Goal: Task Accomplishment & Management: Manage account settings

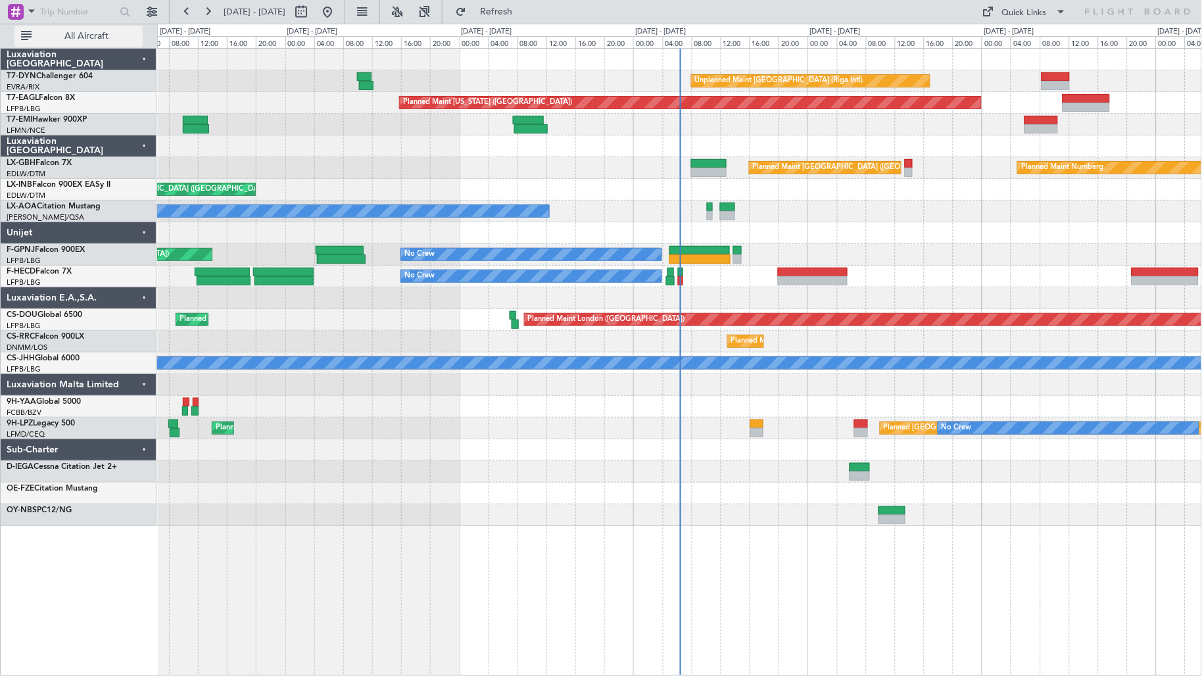
click at [126, 34] on span "All Aircraft" at bounding box center [86, 36] width 105 height 9
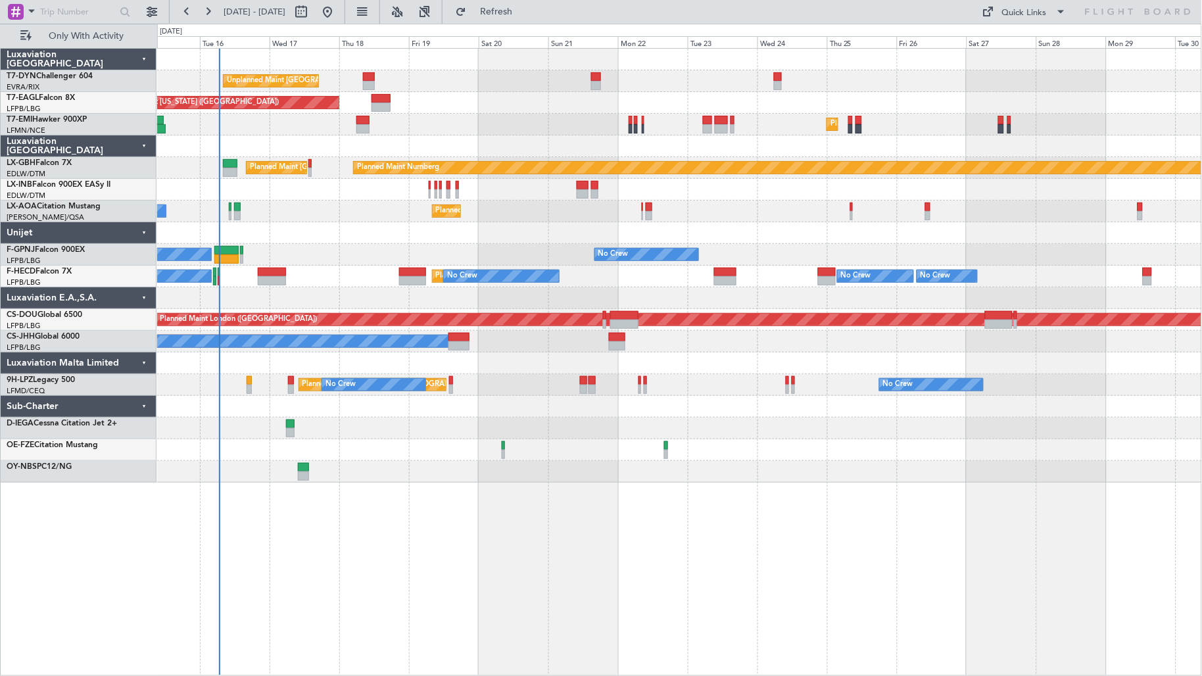
click at [299, 175] on div "Unplanned Maint [GEOGRAPHIC_DATA] (Riga Intl) Planned Maint [US_STATE] ([GEOGRA…" at bounding box center [679, 266] width 1045 height 434
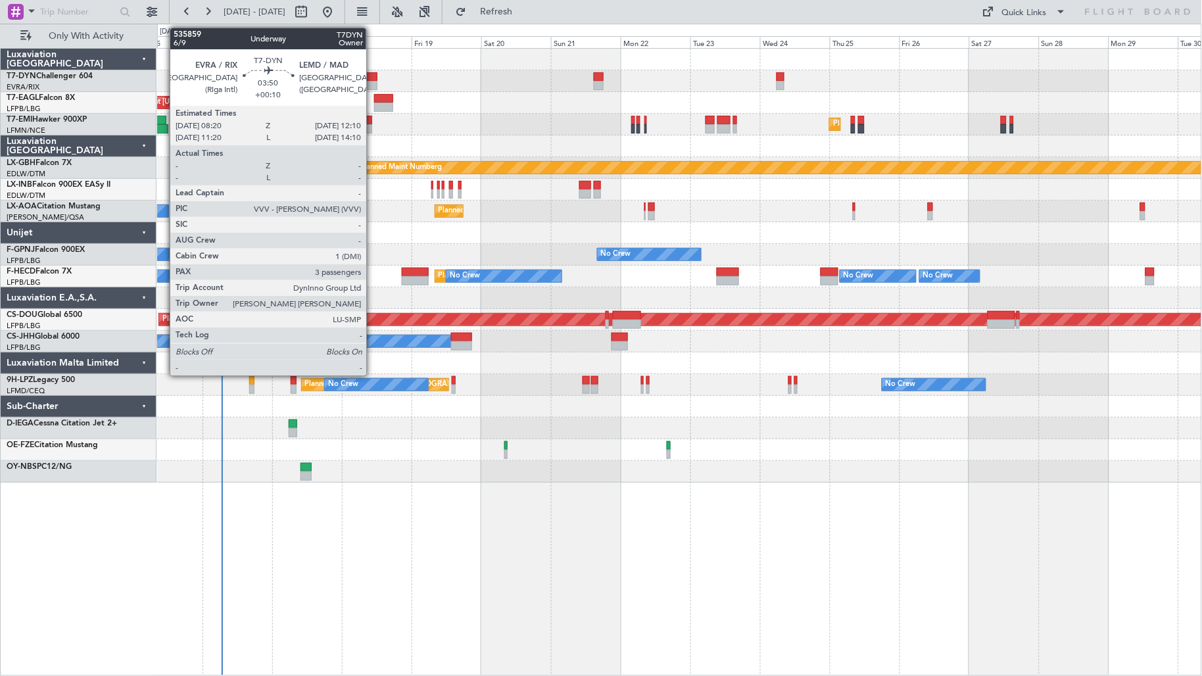
click at [373, 78] on div at bounding box center [371, 76] width 11 height 9
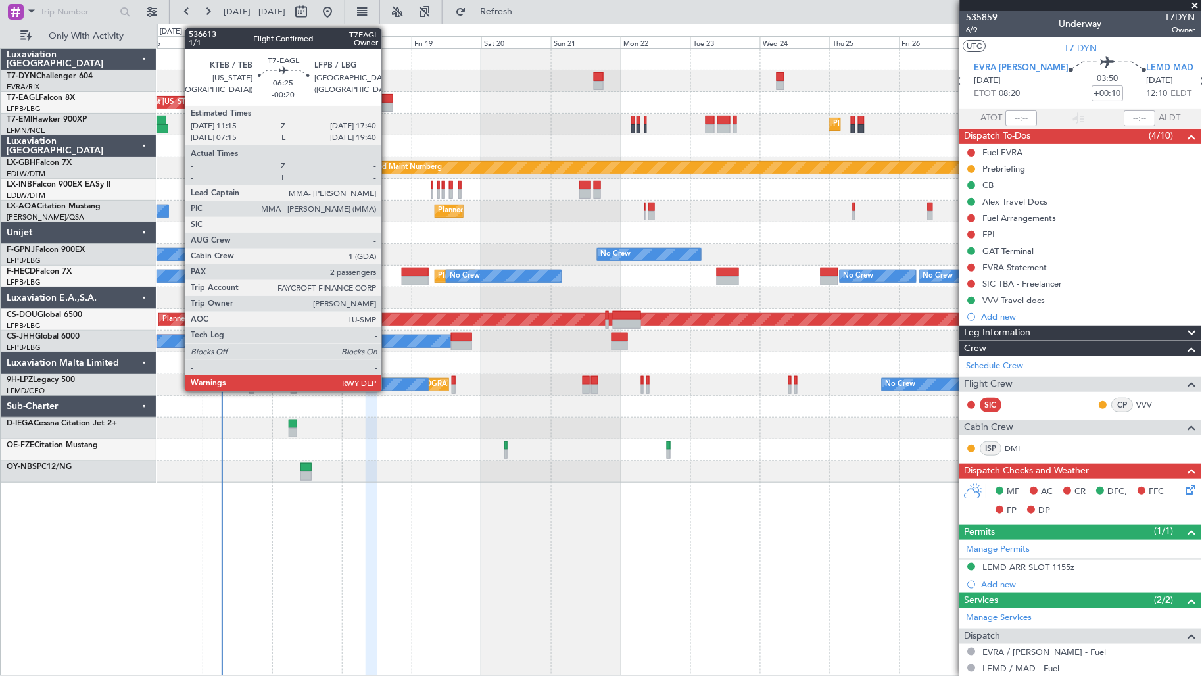
click at [388, 107] on div at bounding box center [383, 107] width 19 height 9
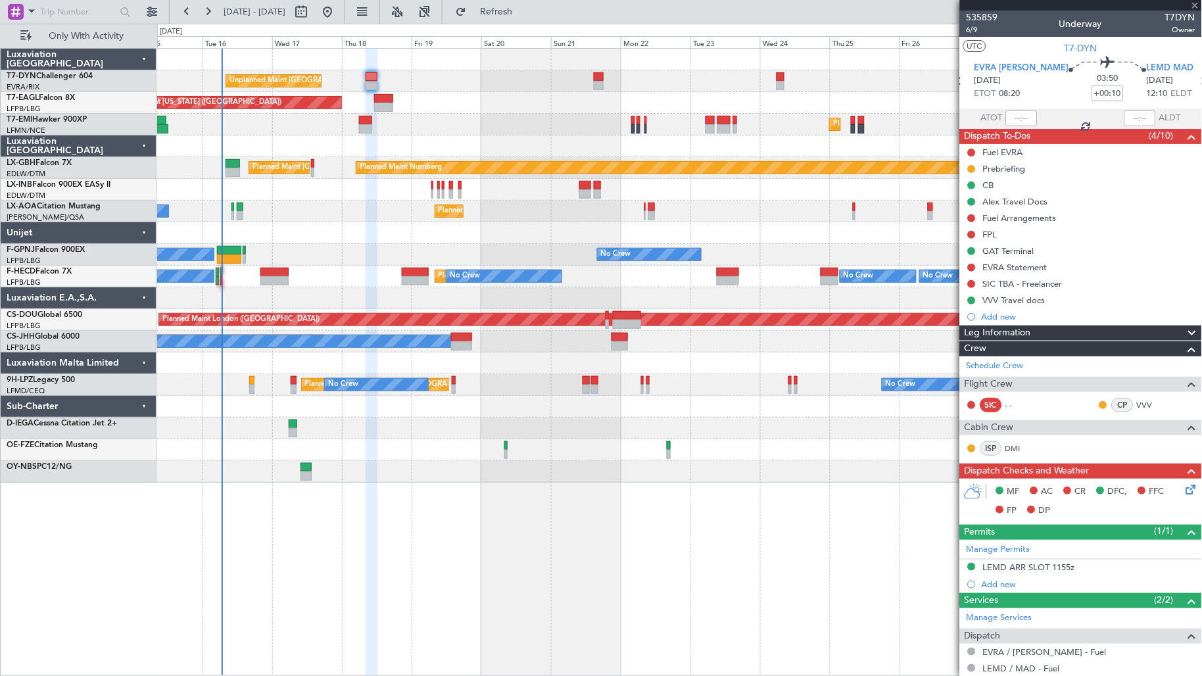
type input "-00:20"
type input "2"
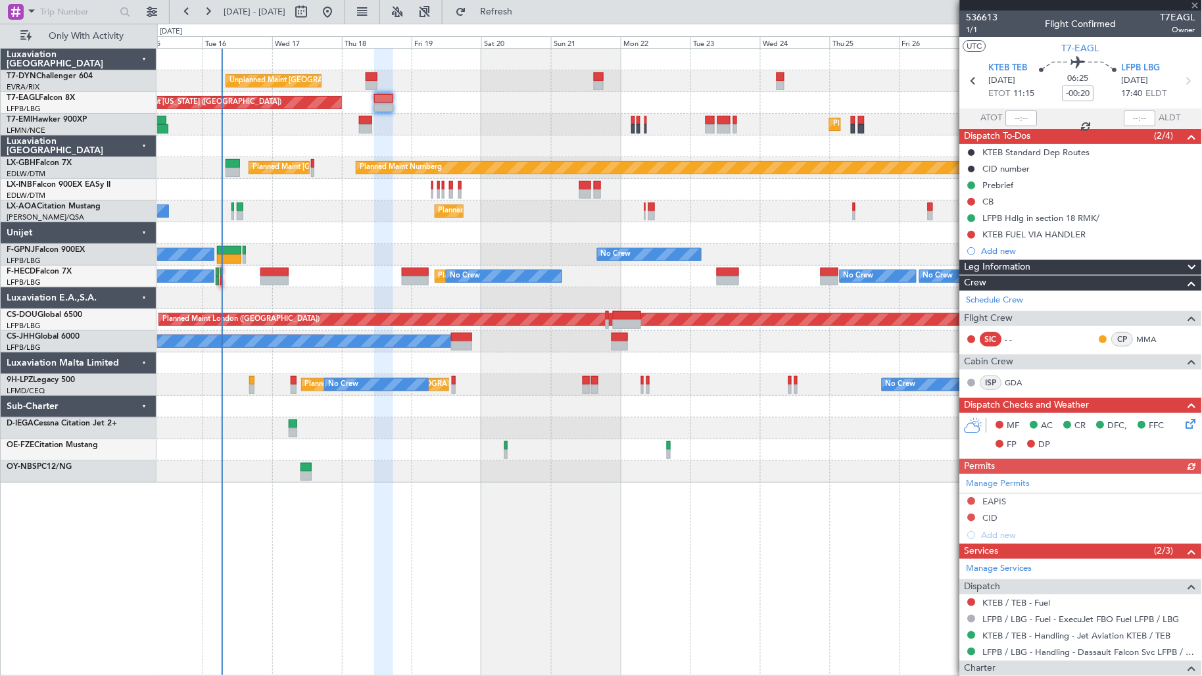
scroll to position [145, 0]
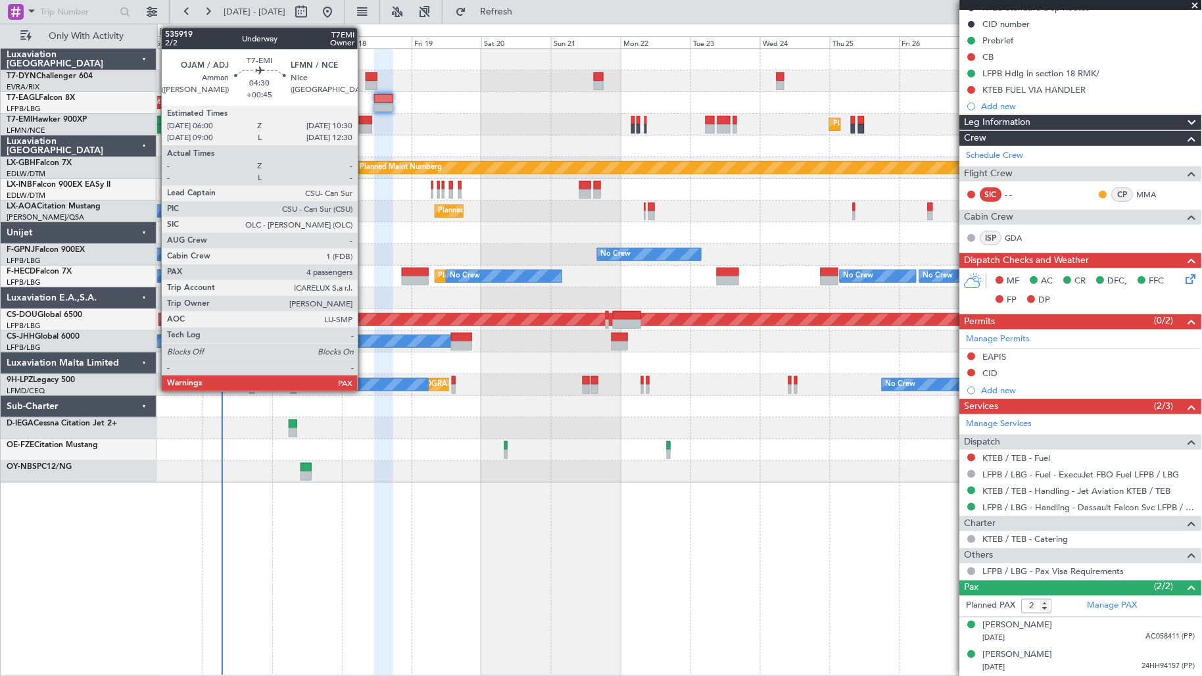
click at [364, 128] on div at bounding box center [365, 128] width 13 height 9
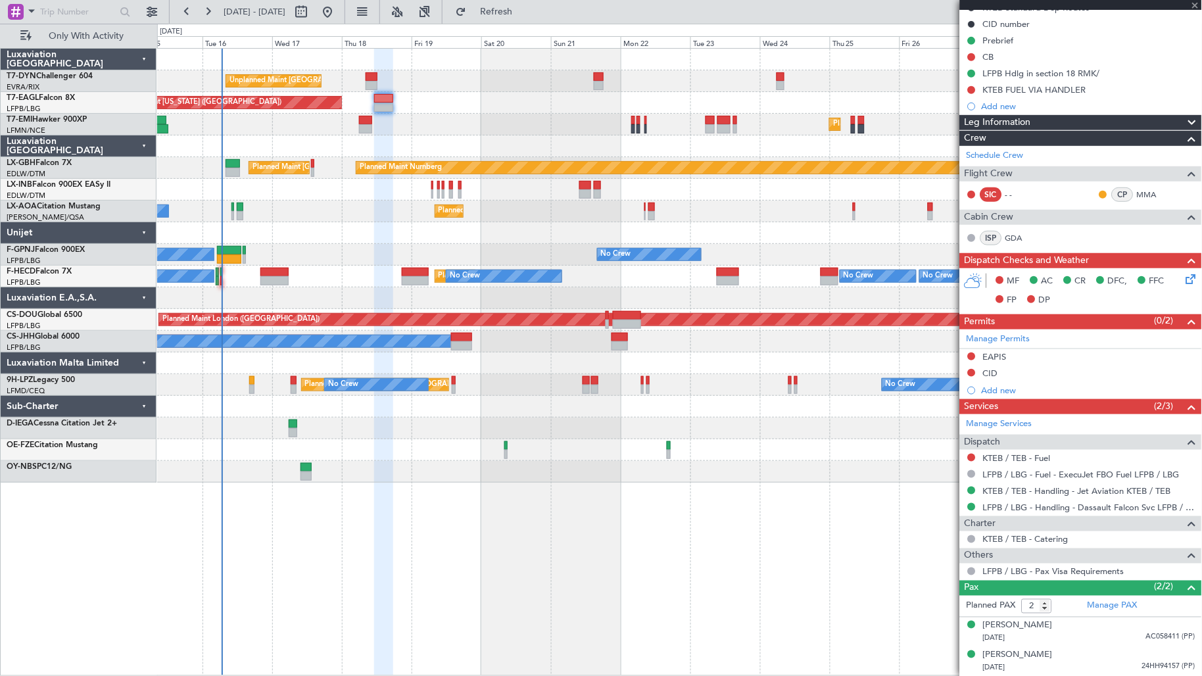
type input "+00:45"
type input "4"
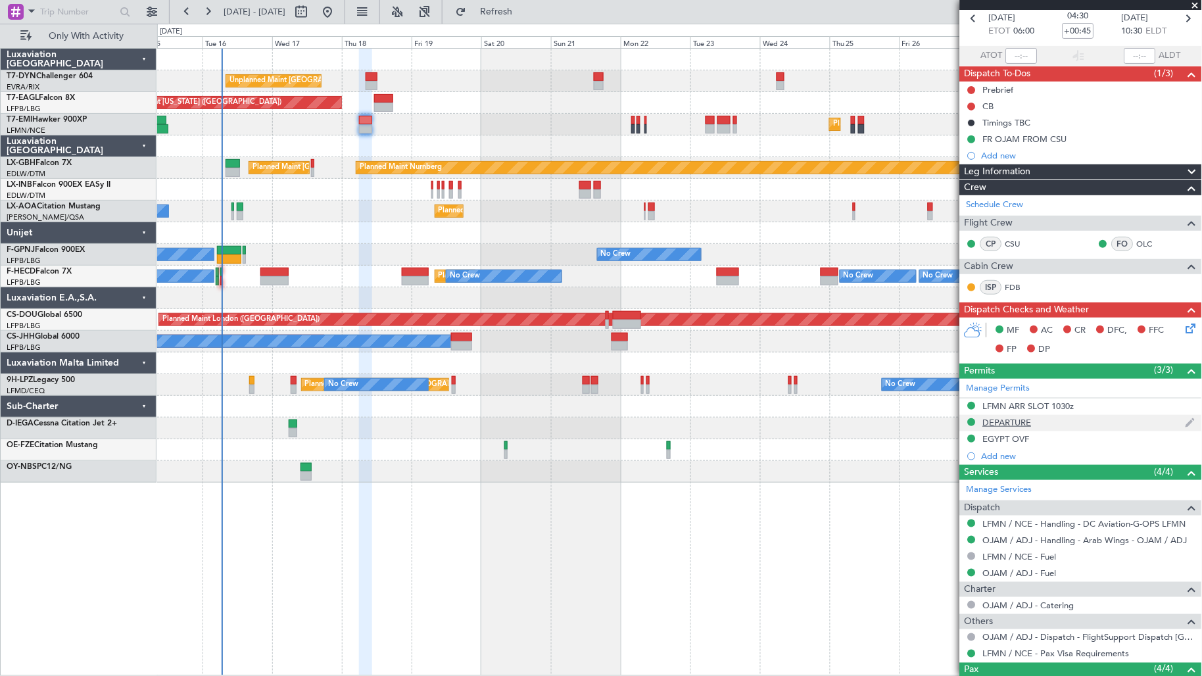
scroll to position [0, 0]
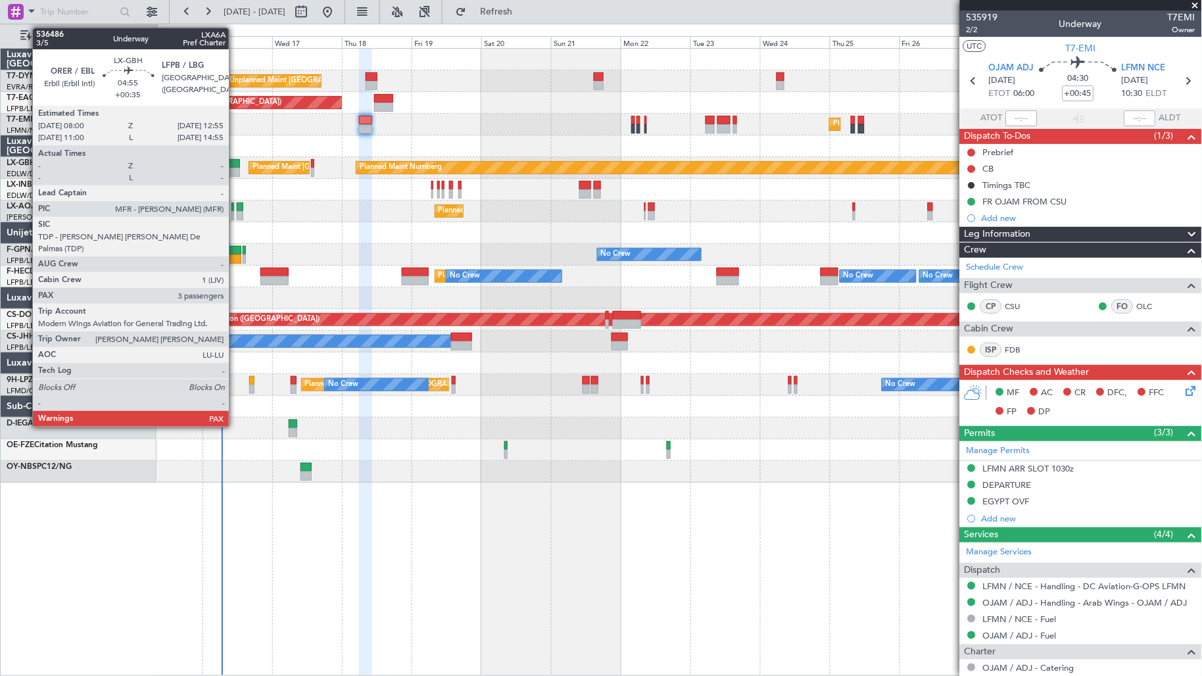
click at [235, 162] on div at bounding box center [233, 163] width 14 height 9
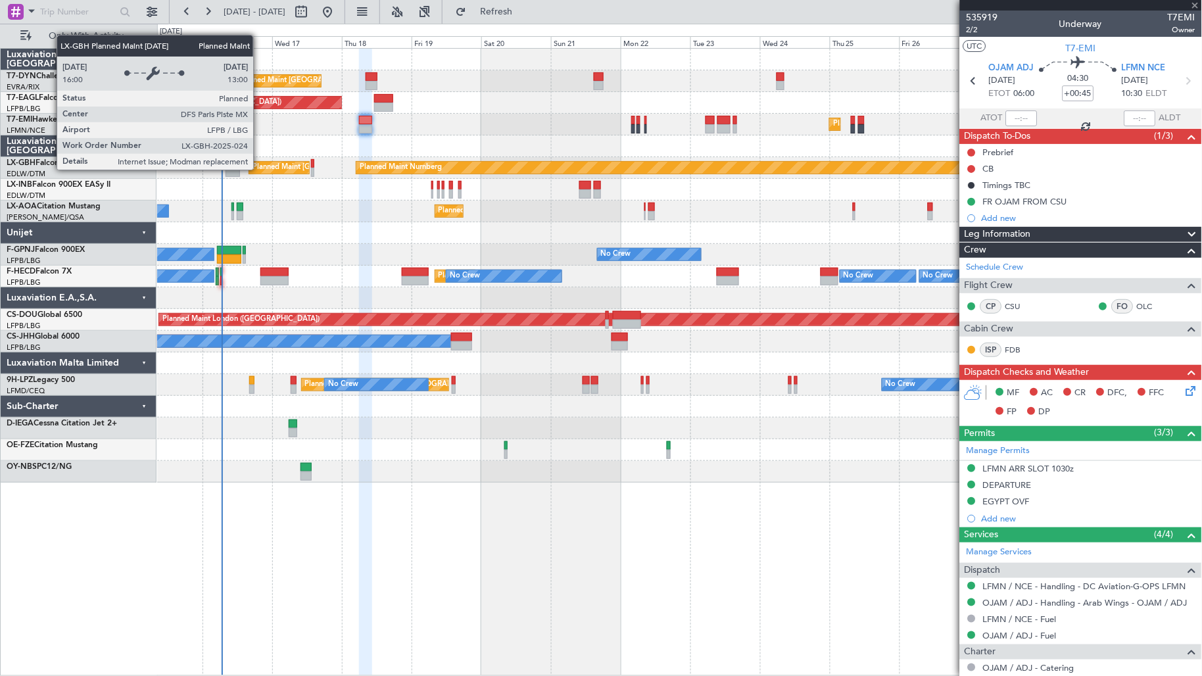
type input "+00:35"
type input "3"
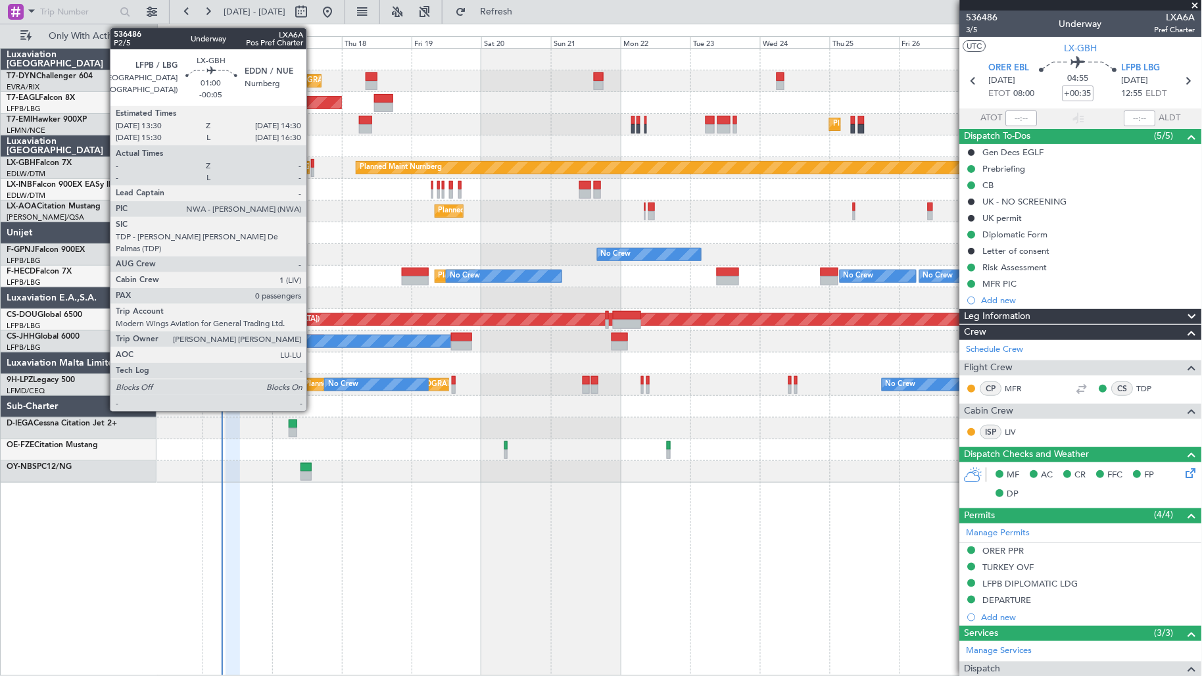
click at [313, 162] on div at bounding box center [312, 163] width 3 height 9
type input "-00:05"
type input "0"
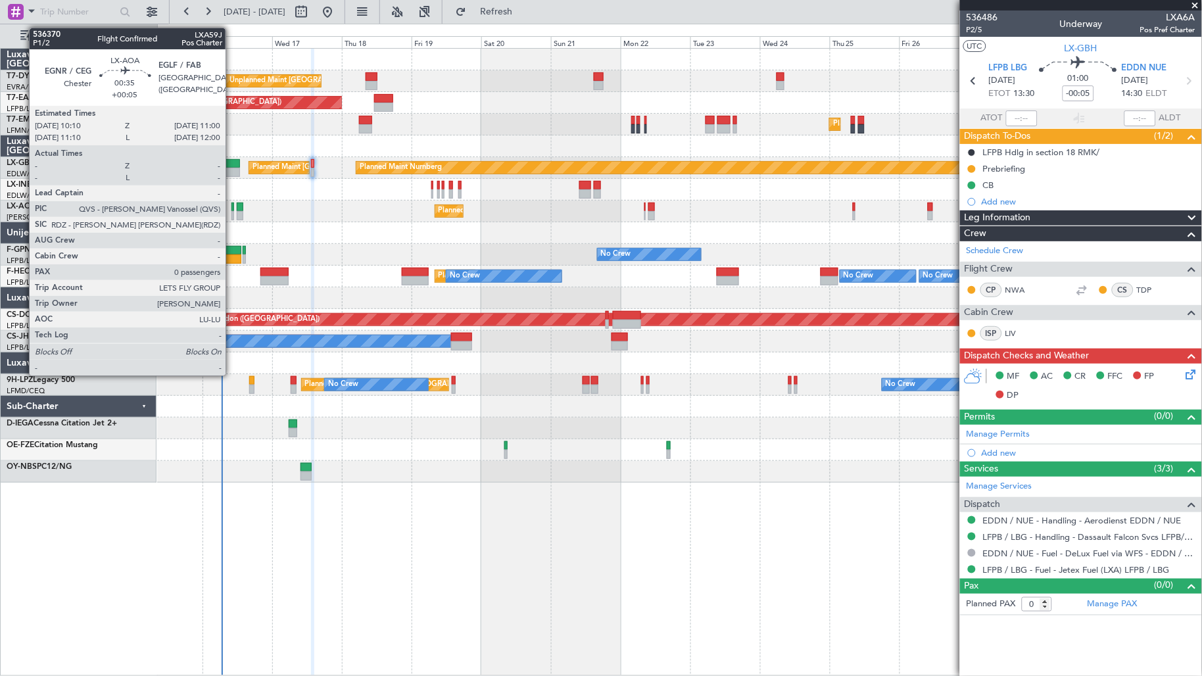
click at [232, 216] on div at bounding box center [232, 215] width 3 height 9
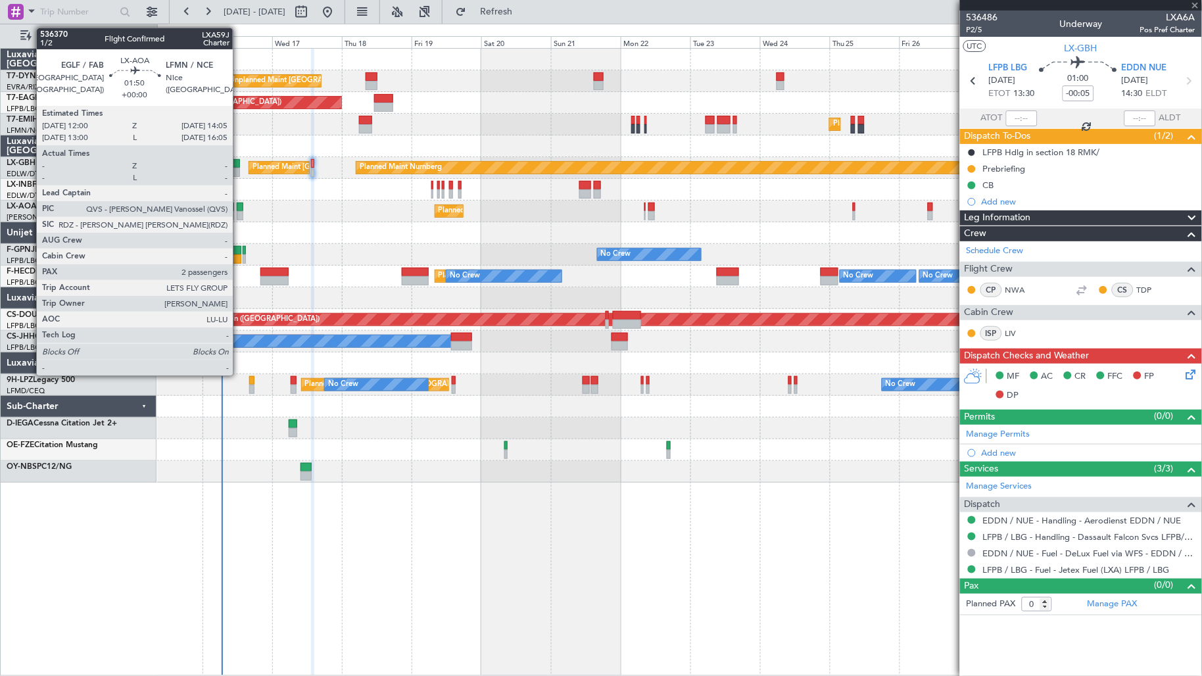
type input "+00:05"
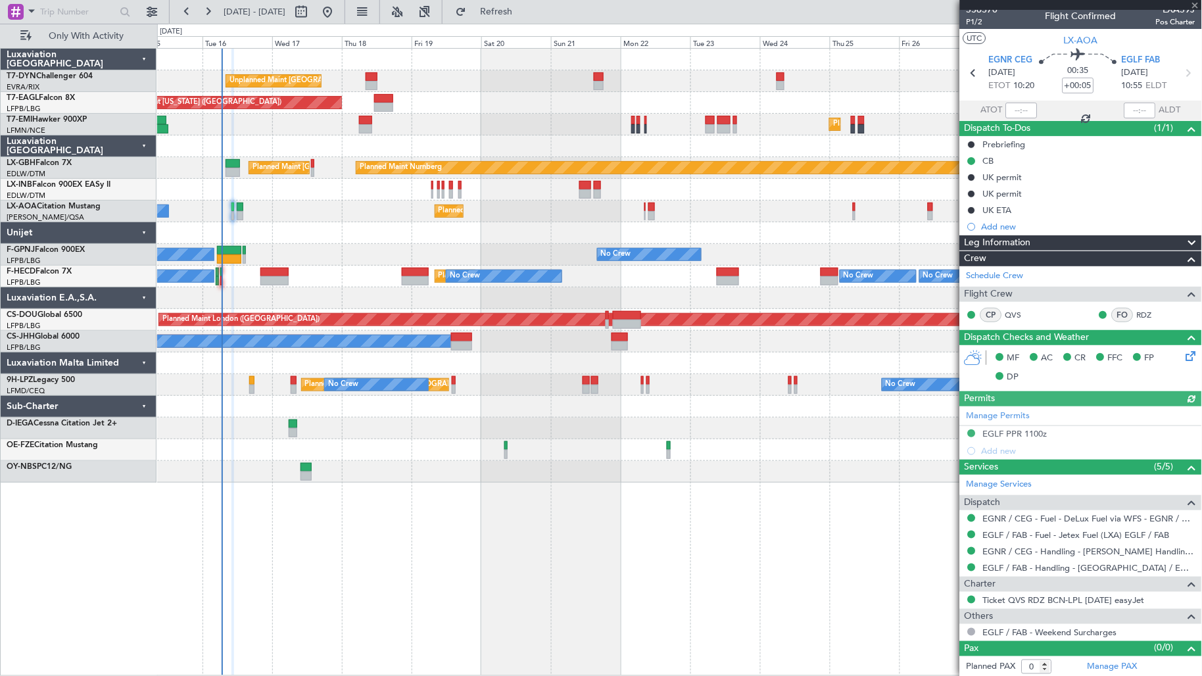
scroll to position [9, 0]
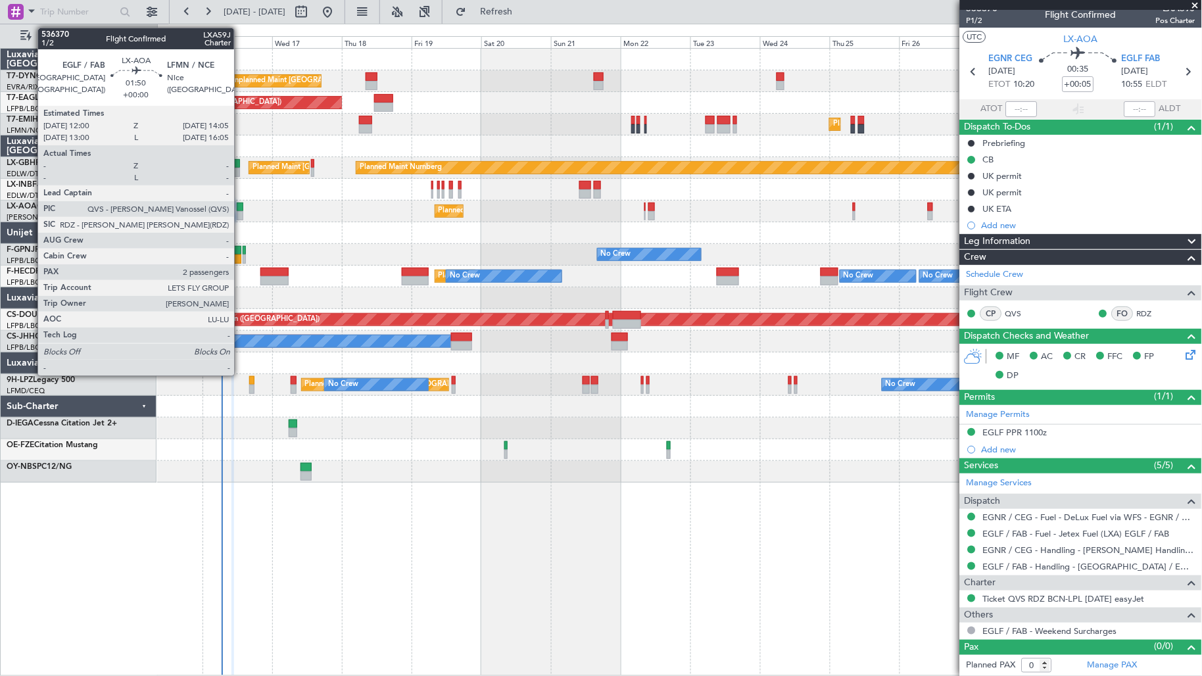
click at [241, 215] on div at bounding box center [240, 215] width 7 height 9
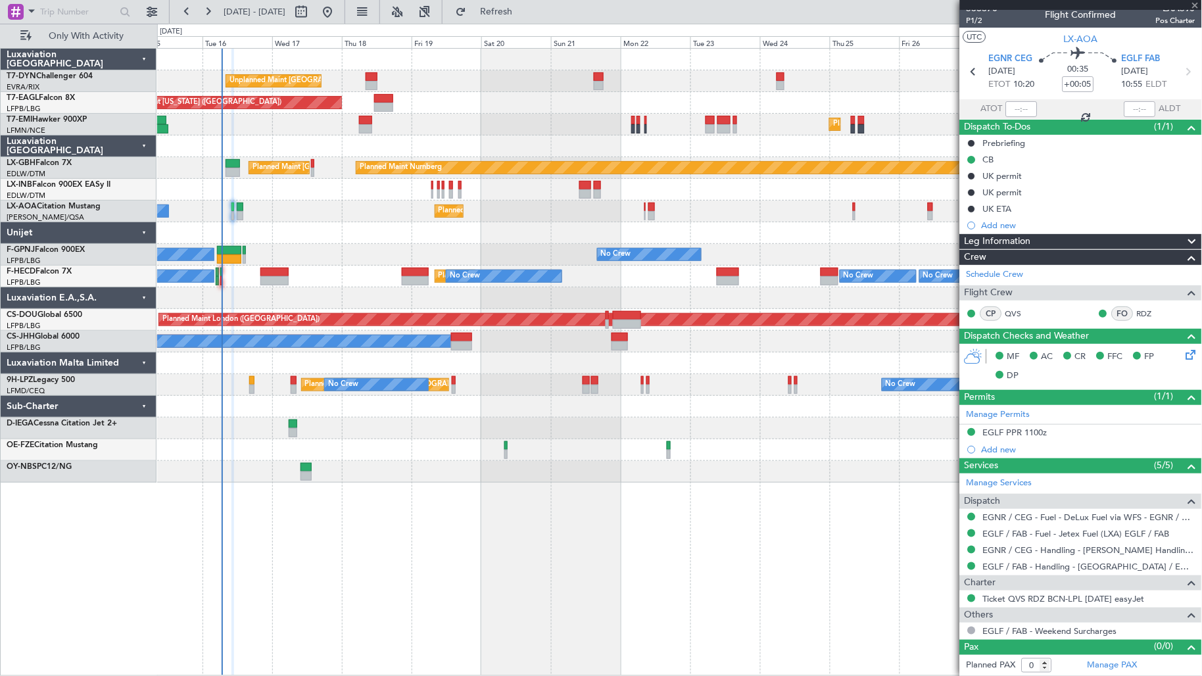
type input "2"
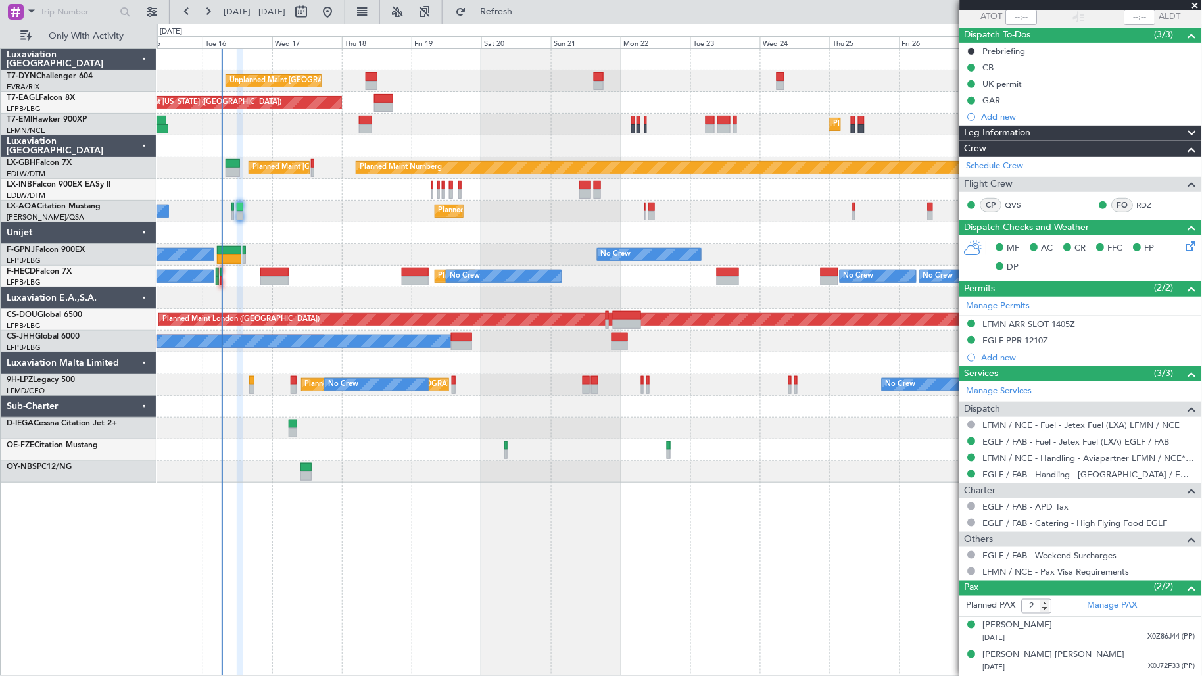
scroll to position [0, 0]
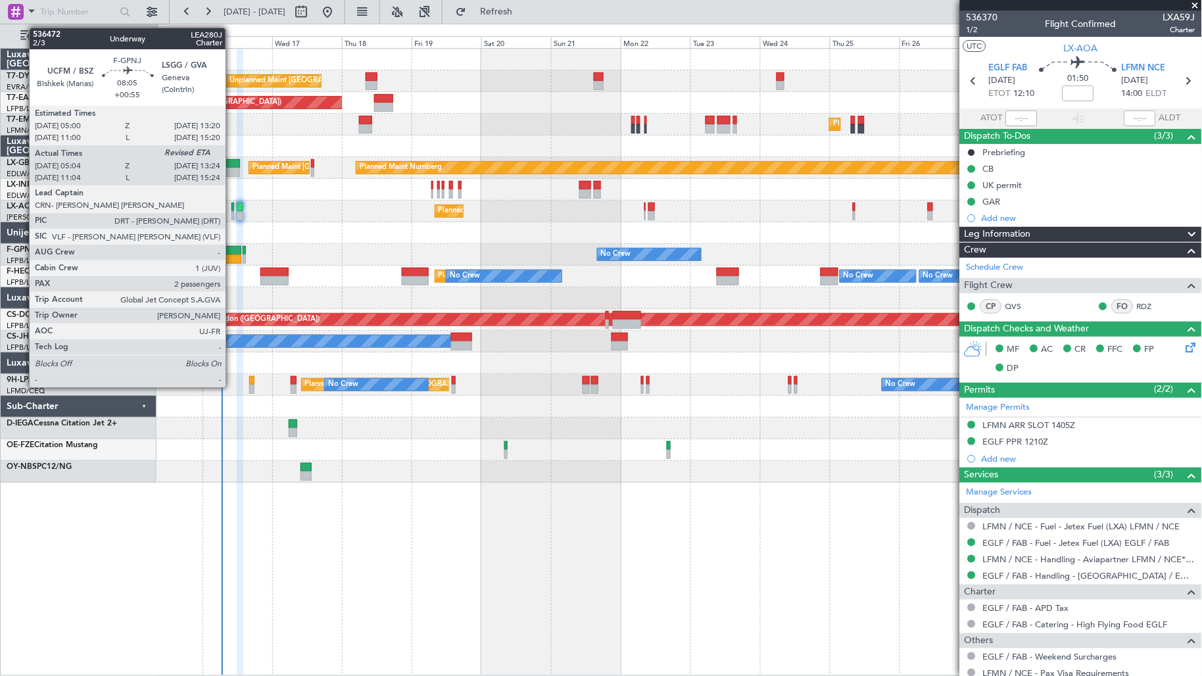
click at [232, 261] on div at bounding box center [229, 258] width 24 height 9
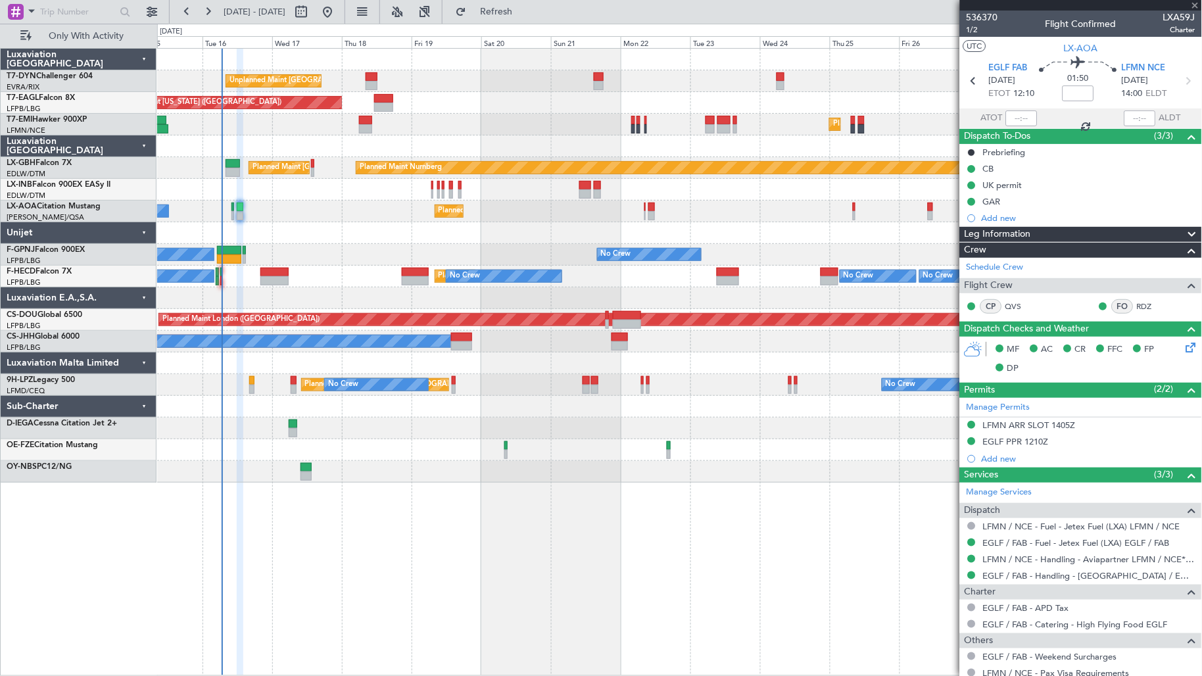
type input "+00:55"
type input "05:14"
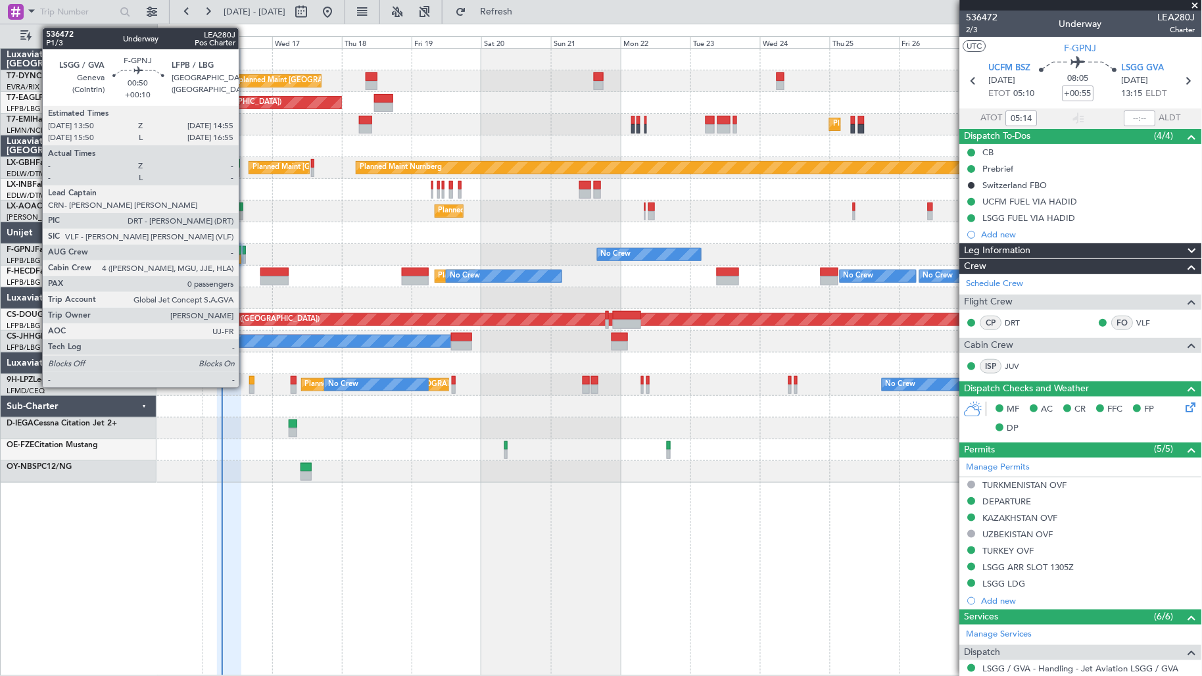
click at [245, 260] on div at bounding box center [244, 258] width 3 height 9
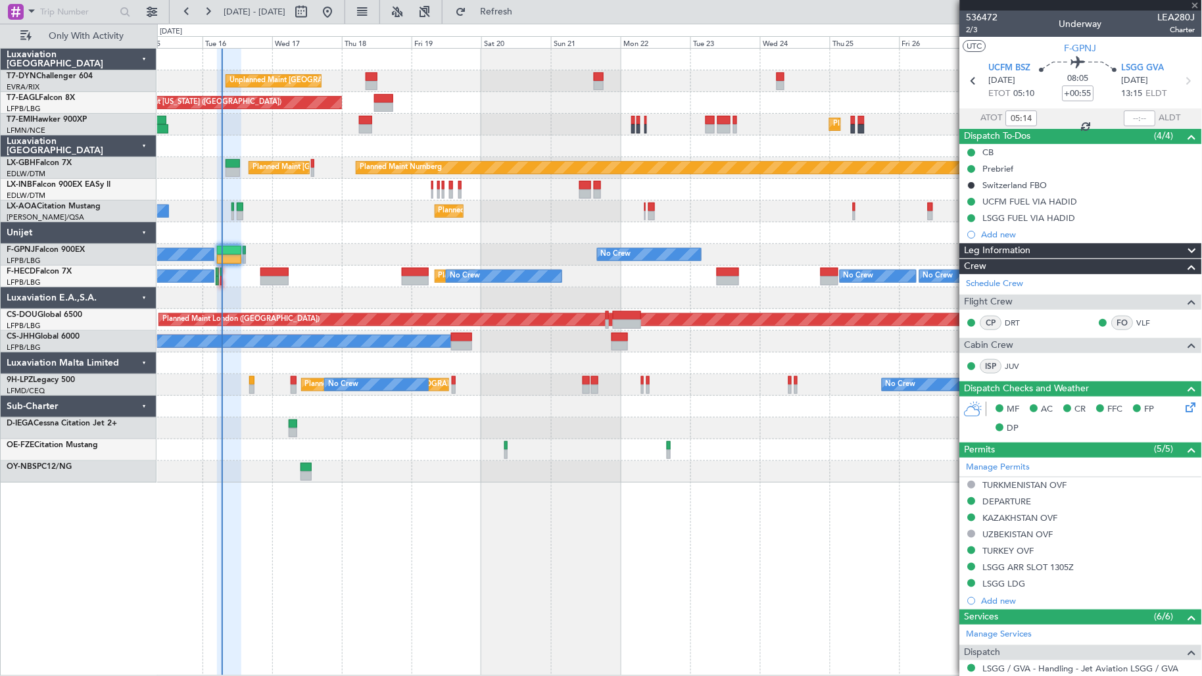
type input "+00:10"
type input "0"
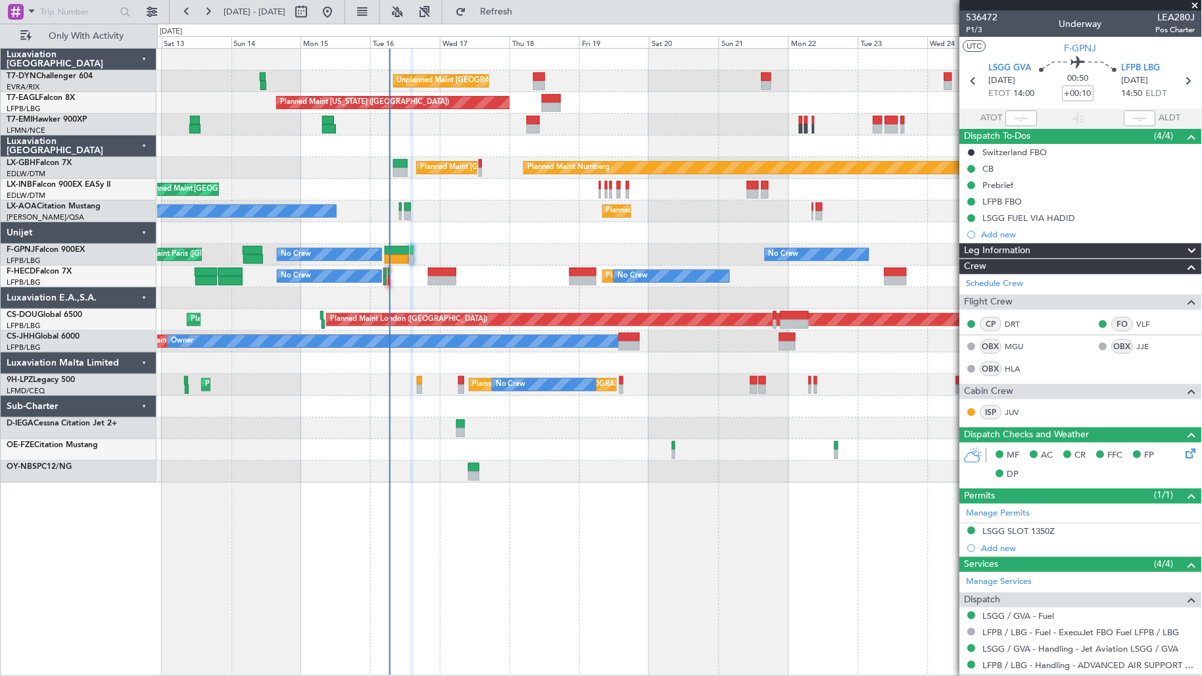
click at [386, 396] on div "Unplanned Maint [GEOGRAPHIC_DATA] (Riga Intl) Planned Maint [US_STATE] ([GEOGRA…" at bounding box center [679, 266] width 1045 height 434
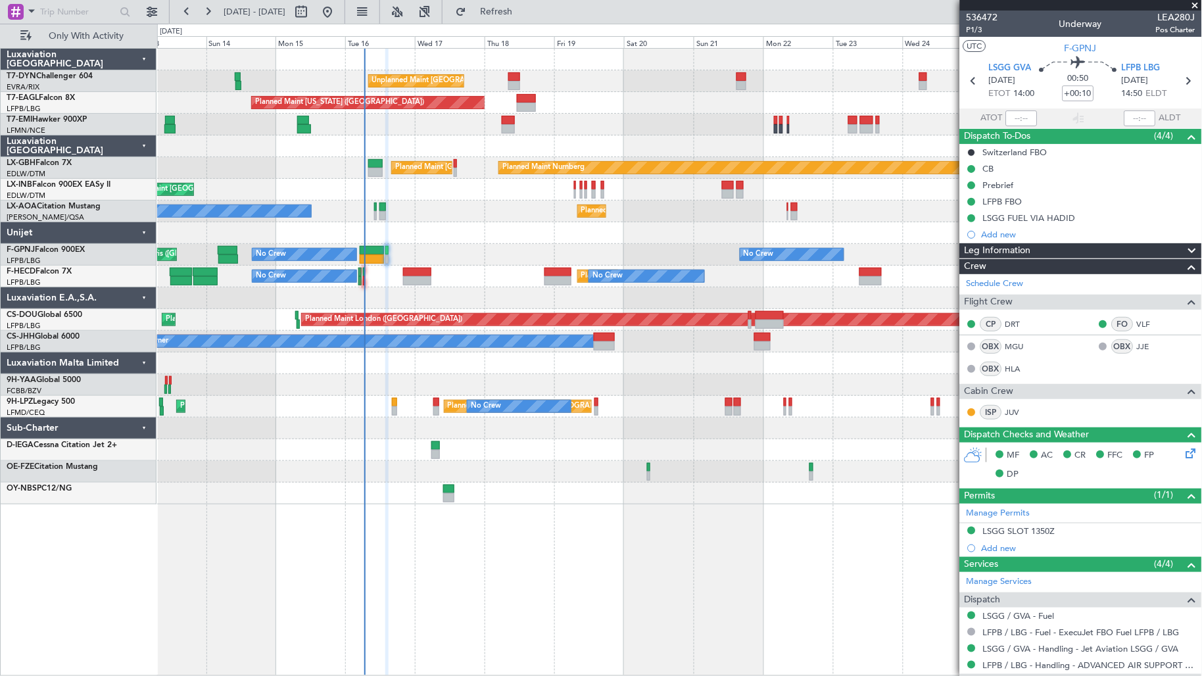
click at [354, 423] on div at bounding box center [679, 429] width 1045 height 22
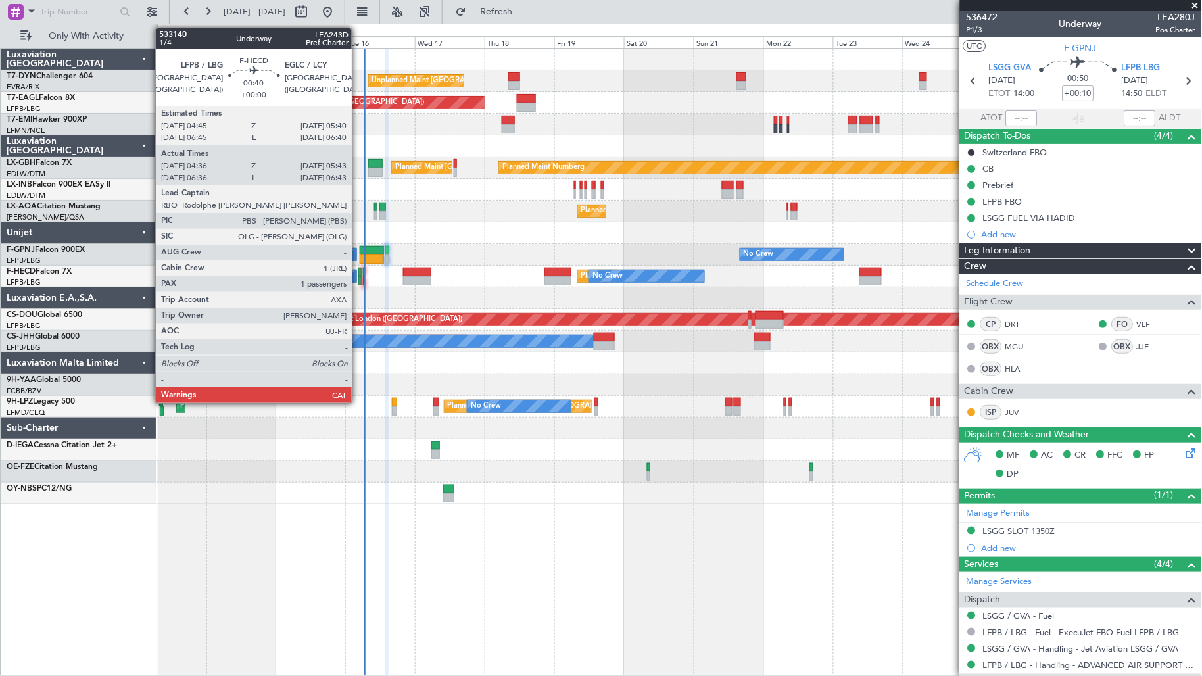
click at [358, 280] on div at bounding box center [359, 280] width 3 height 9
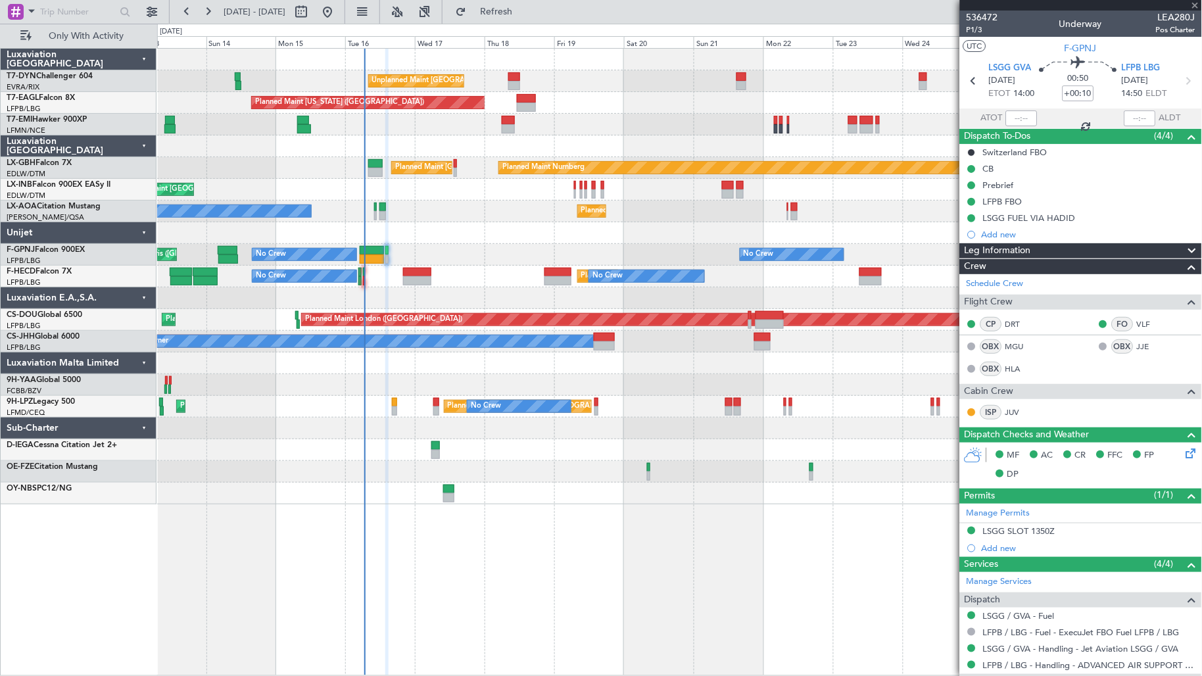
type input "04:46"
type input "05:38"
type input "1"
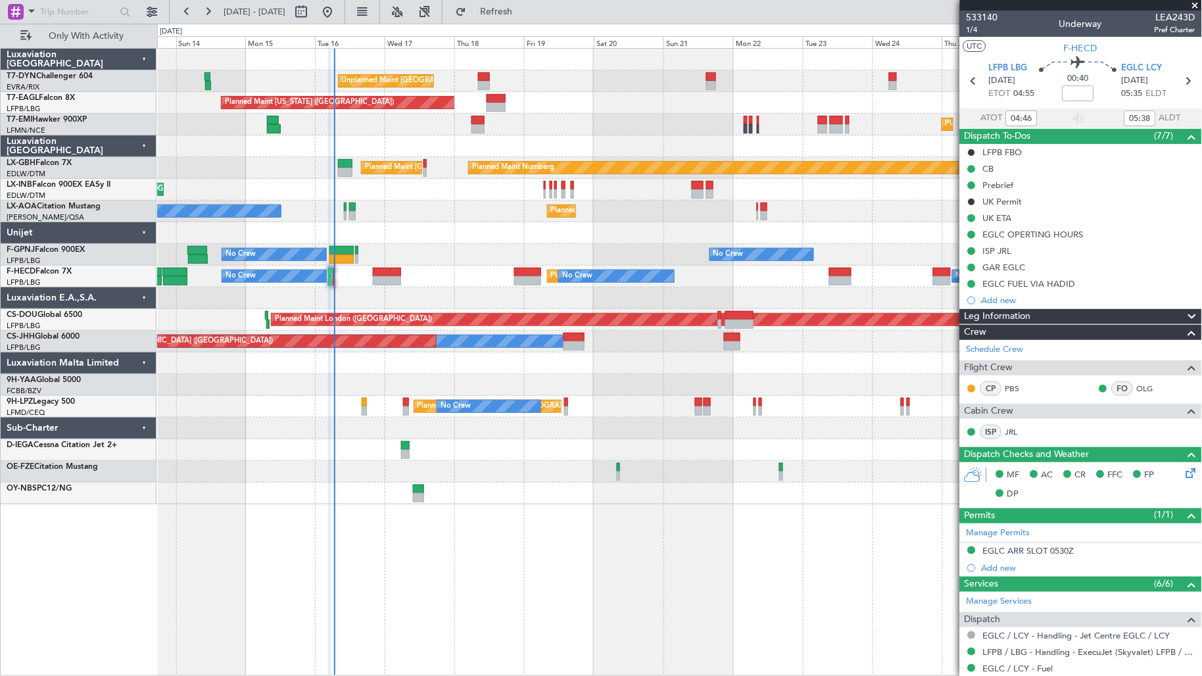
click at [386, 237] on div at bounding box center [679, 233] width 1045 height 22
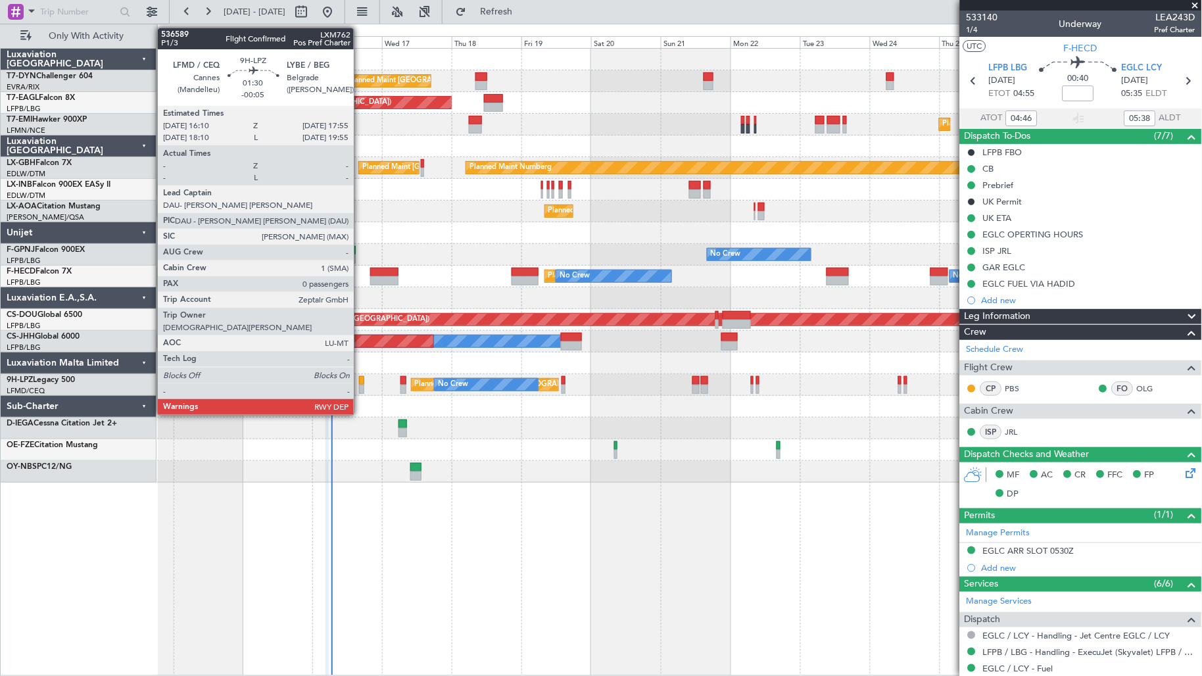
click at [362, 382] on div at bounding box center [361, 380] width 5 height 9
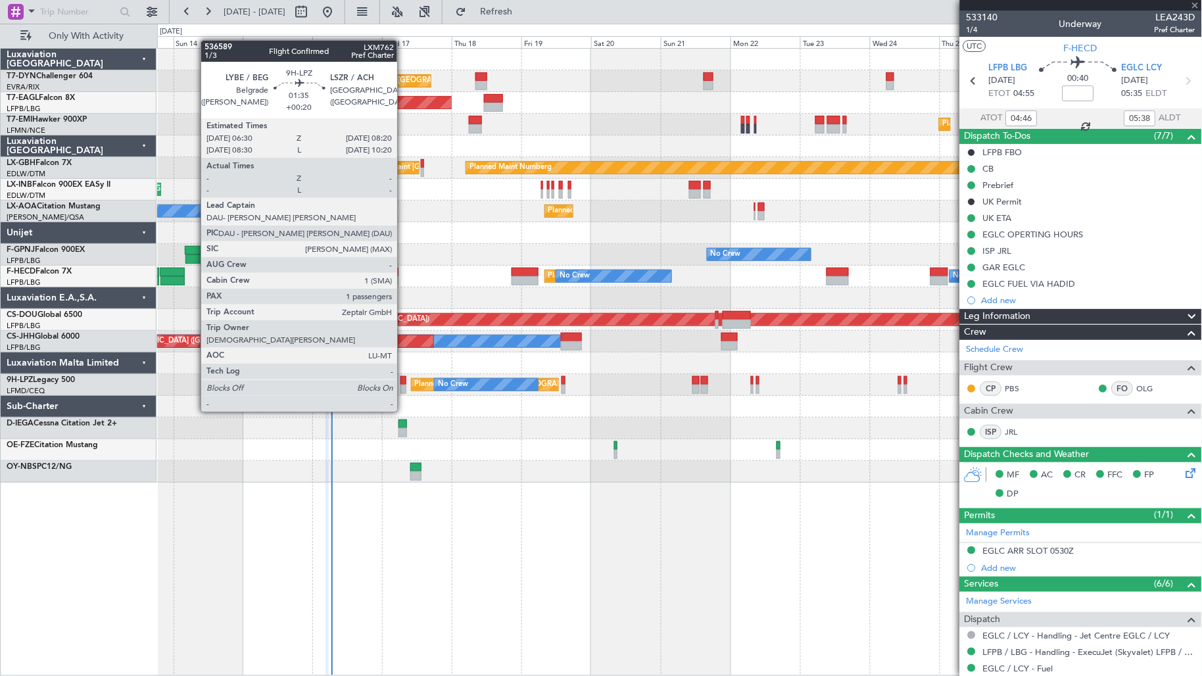
type input "-00:05"
type input "0"
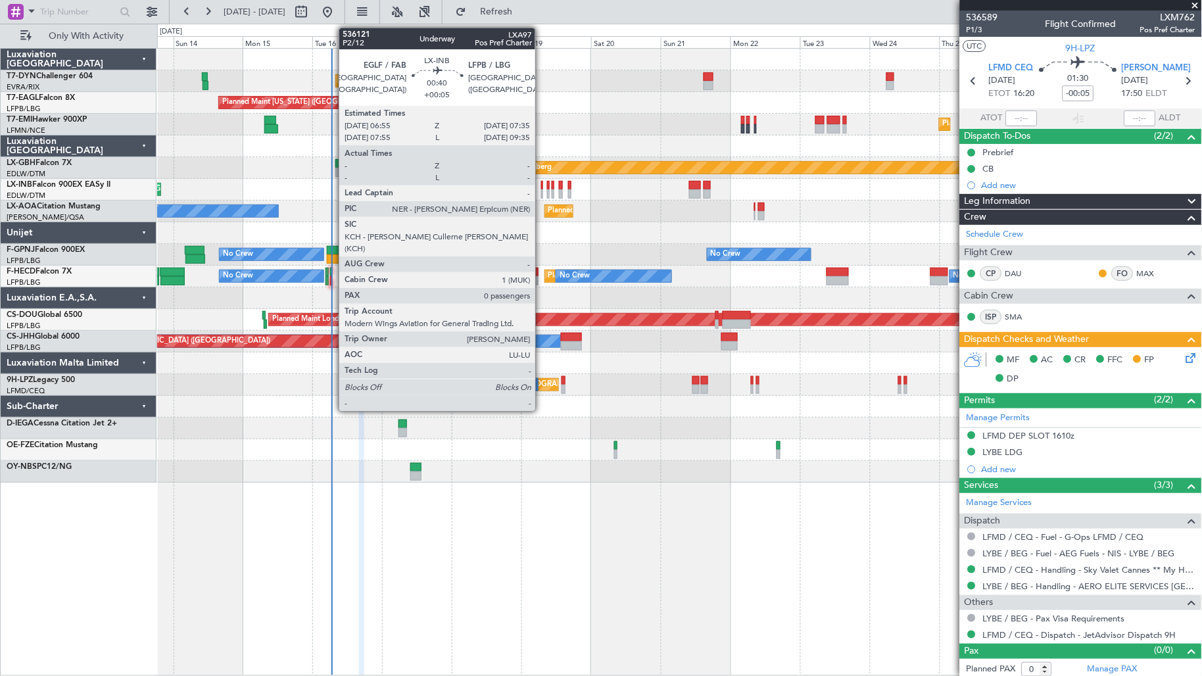
click at [542, 182] on div at bounding box center [542, 185] width 2 height 9
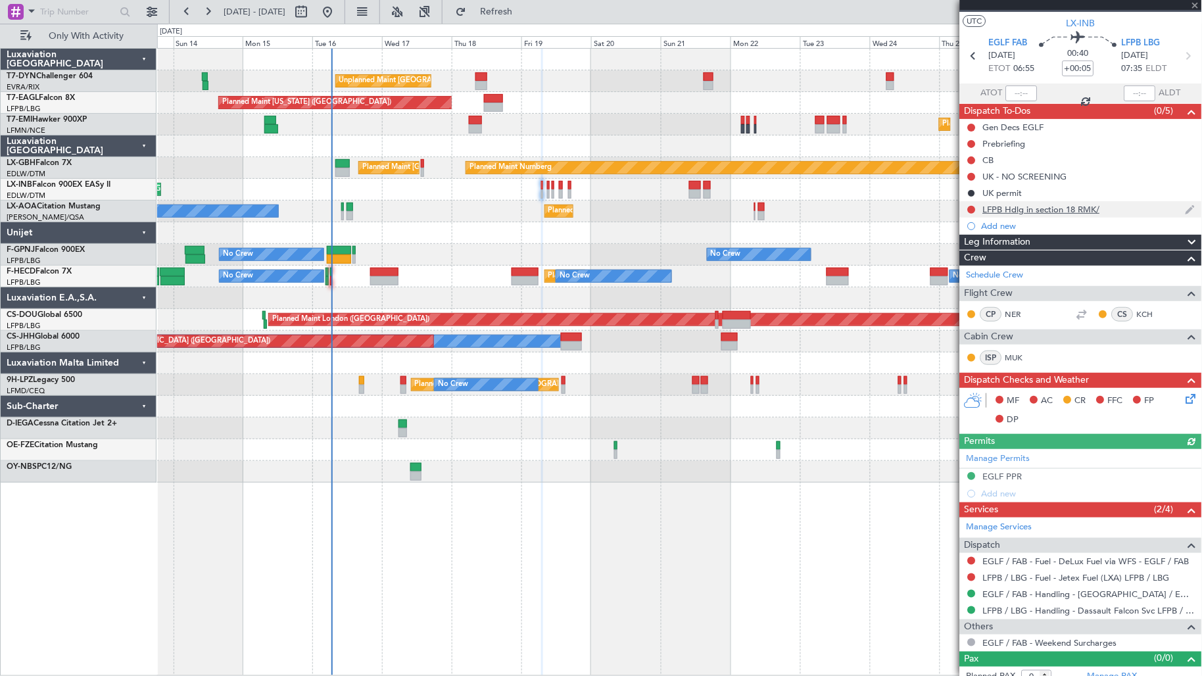
scroll to position [36, 0]
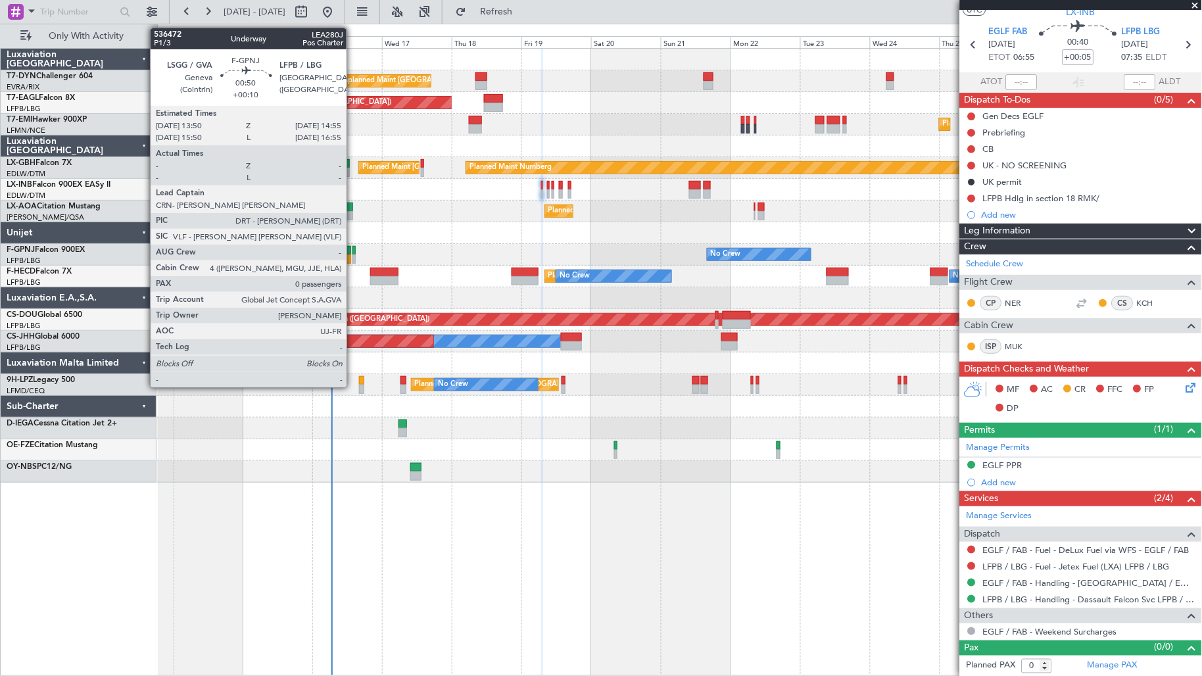
click at [353, 258] on div at bounding box center [353, 258] width 3 height 9
type input "+00:10"
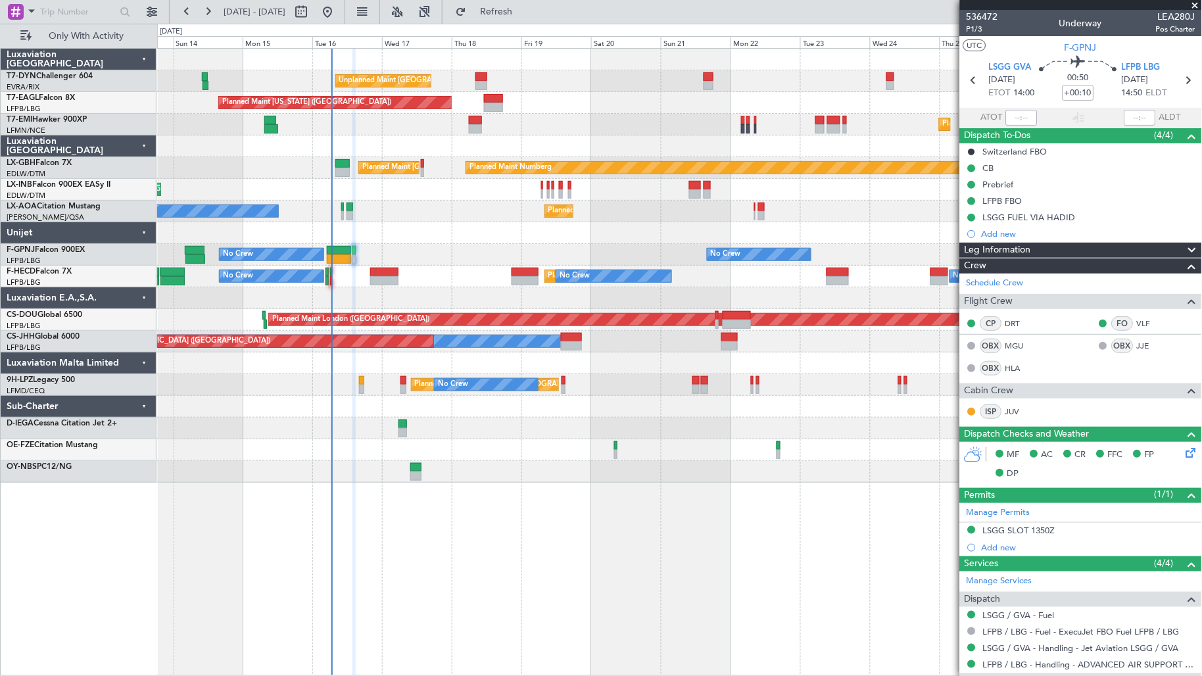
scroll to position [0, 0]
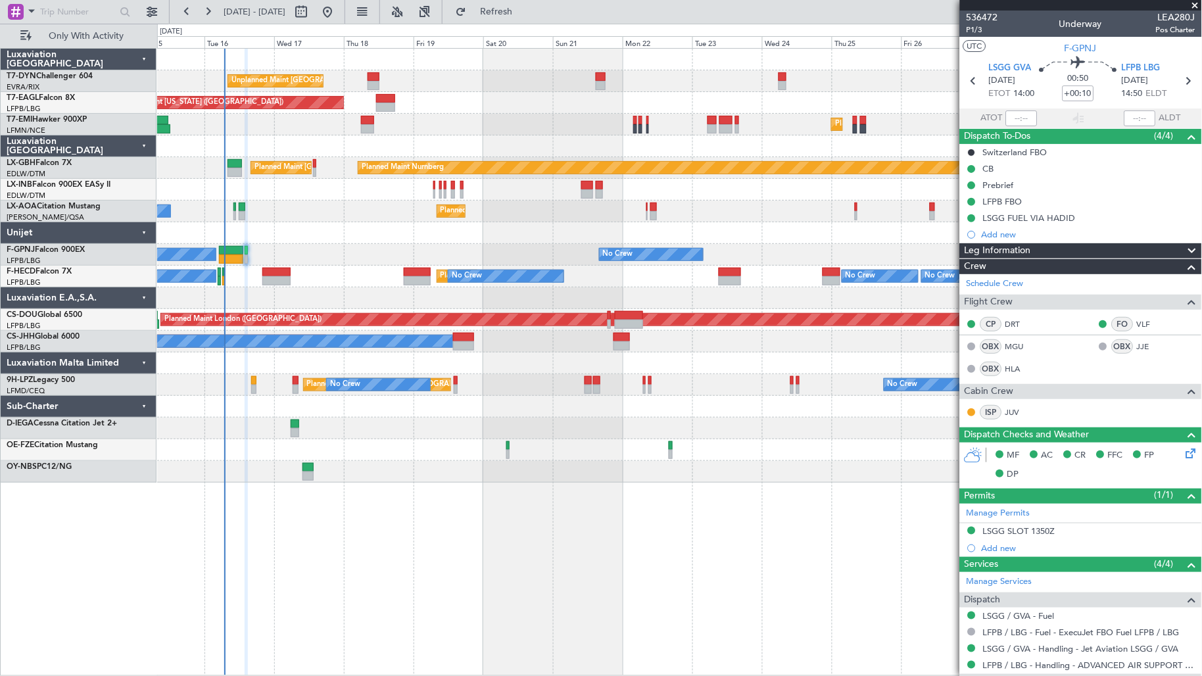
click at [462, 416] on div "Unplanned Maint [GEOGRAPHIC_DATA] (Riga Intl) Planned Maint [US_STATE] ([GEOGRA…" at bounding box center [679, 266] width 1045 height 434
click at [368, 74] on div at bounding box center [373, 76] width 11 height 9
type input "3"
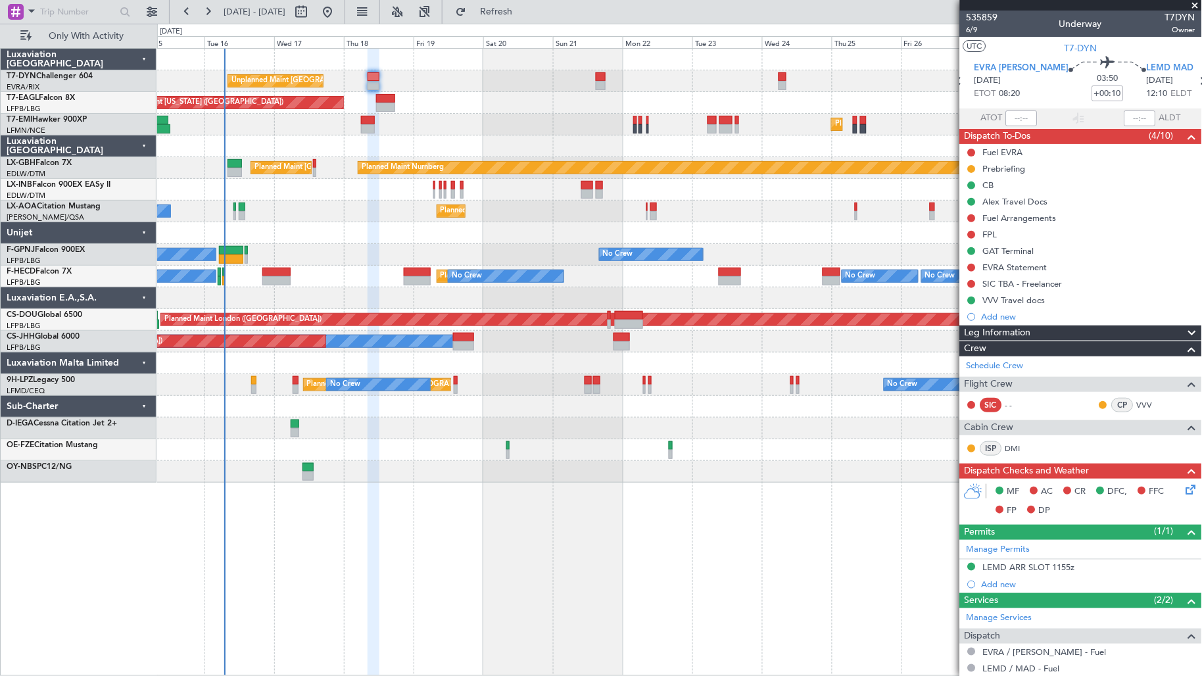
drag, startPoint x: 1052, startPoint y: 281, endPoint x: 1102, endPoint y: 292, distance: 51.1
click at [1053, 281] on div "SIC TBA - Freelancer" at bounding box center [1023, 283] width 80 height 11
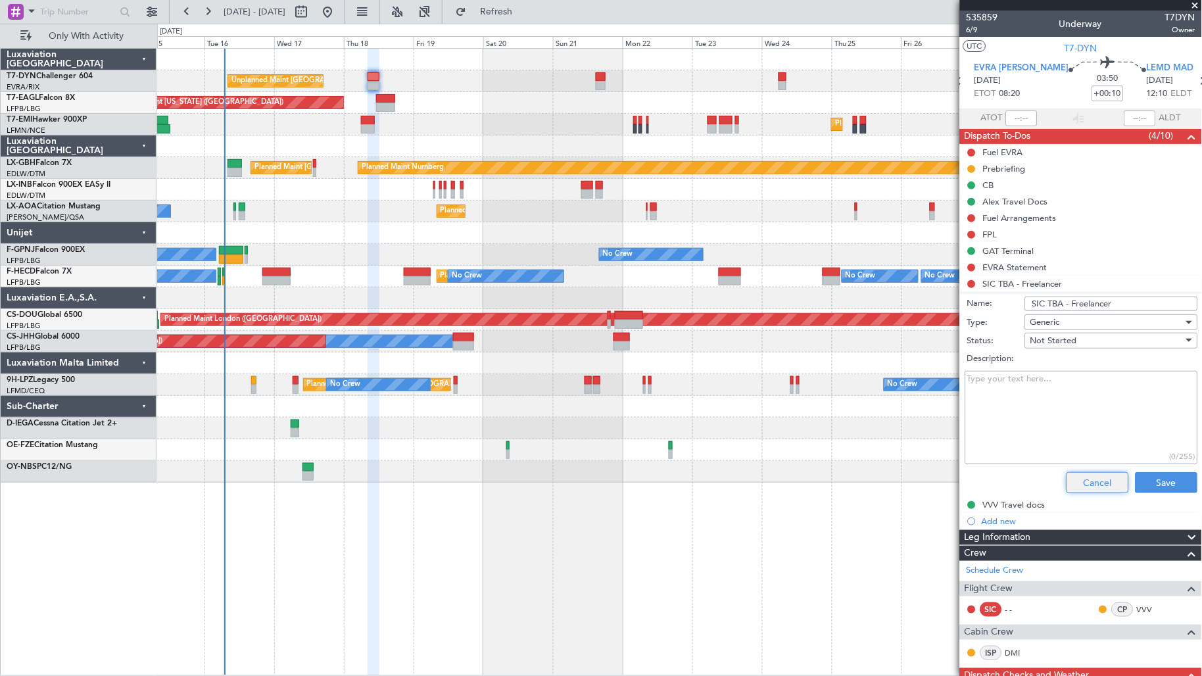
click at [1082, 476] on button "Cancel" at bounding box center [1097, 482] width 62 height 21
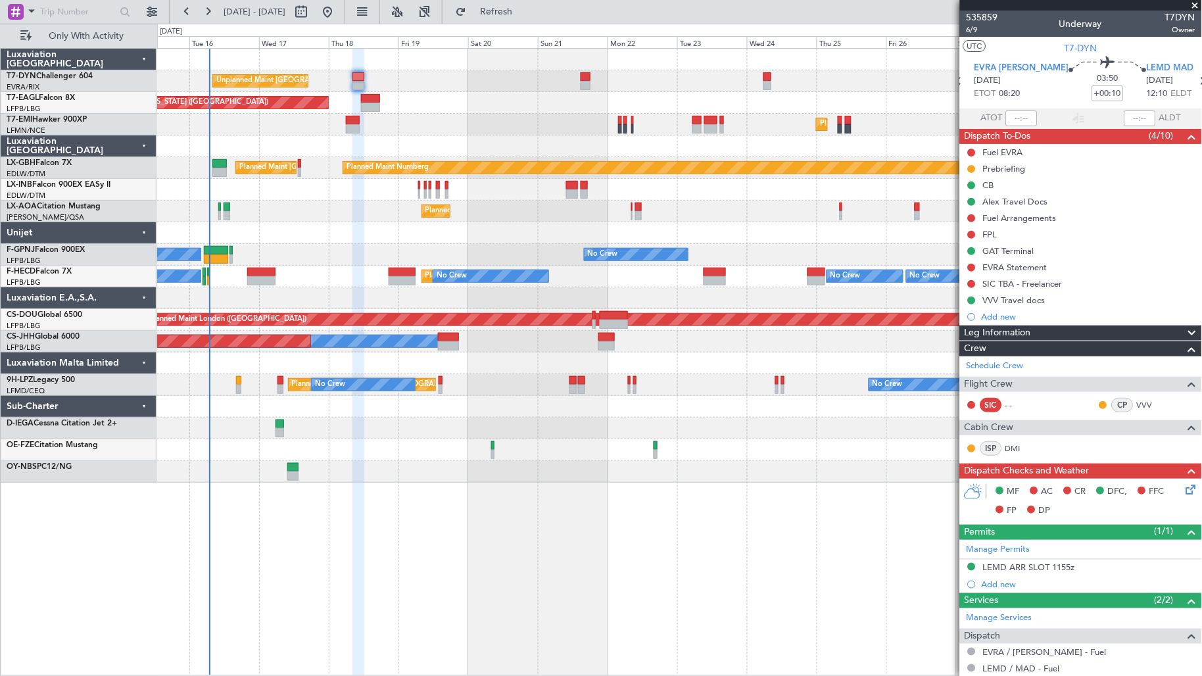
click at [360, 205] on div "Unplanned Maint [GEOGRAPHIC_DATA] (Riga Intl) Planned Maint [US_STATE] ([GEOGRA…" at bounding box center [679, 266] width 1045 height 434
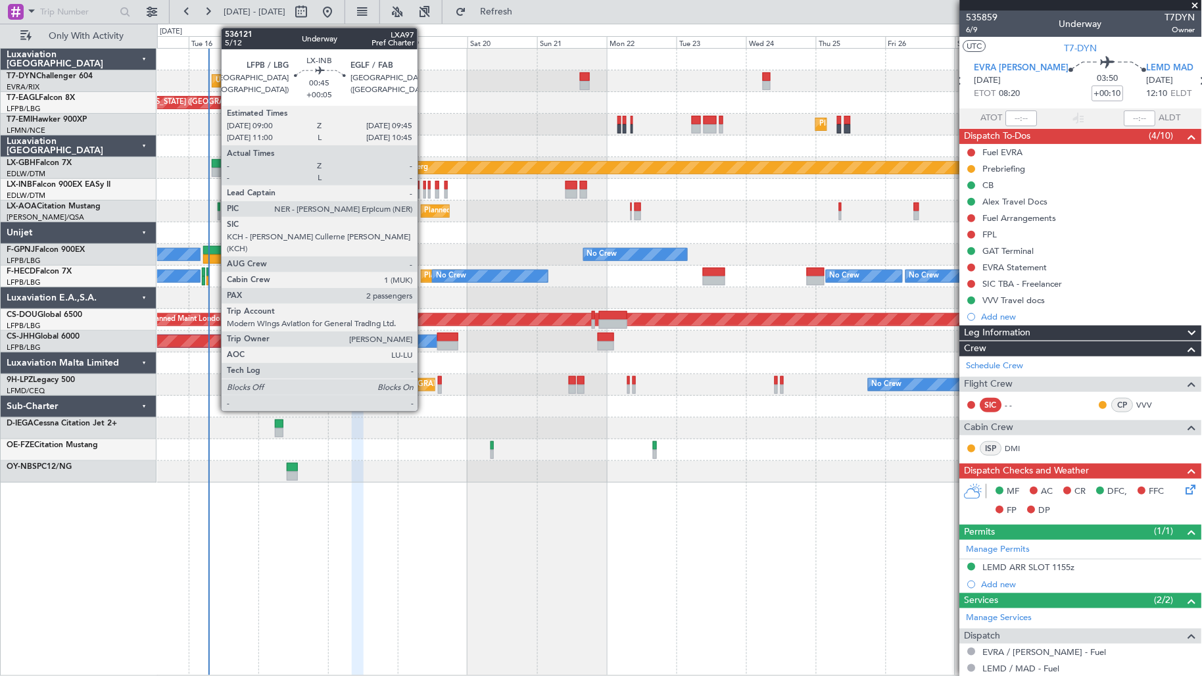
click at [424, 191] on div at bounding box center [424, 193] width 3 height 9
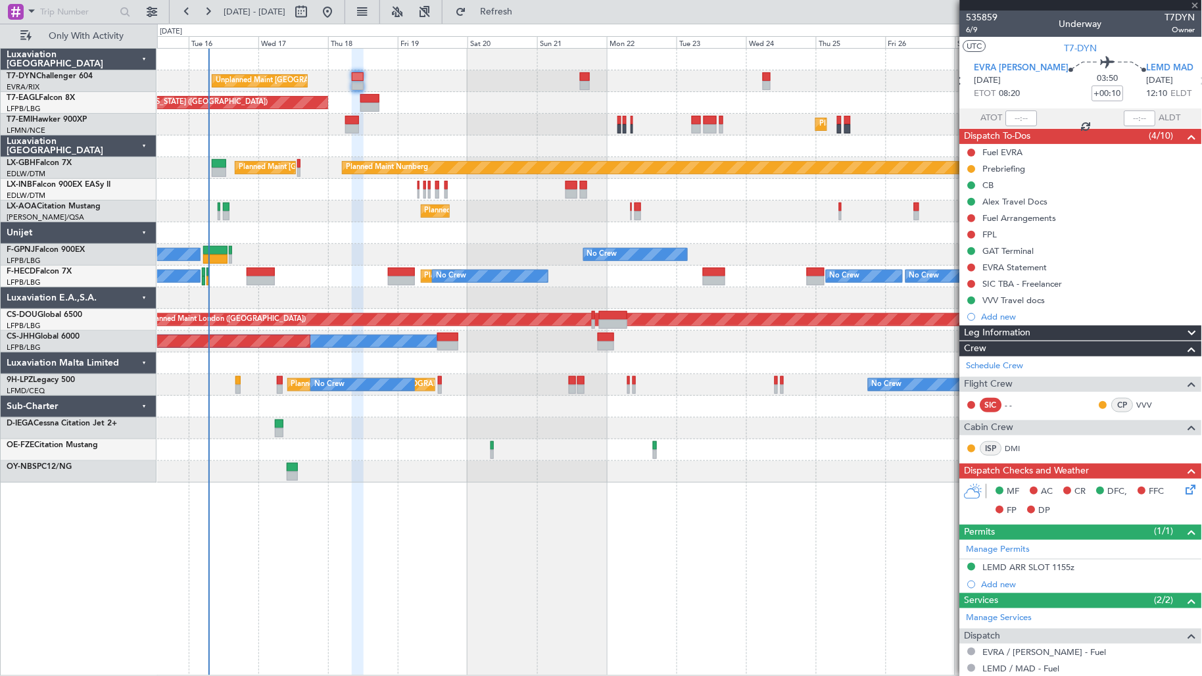
type input "+00:05"
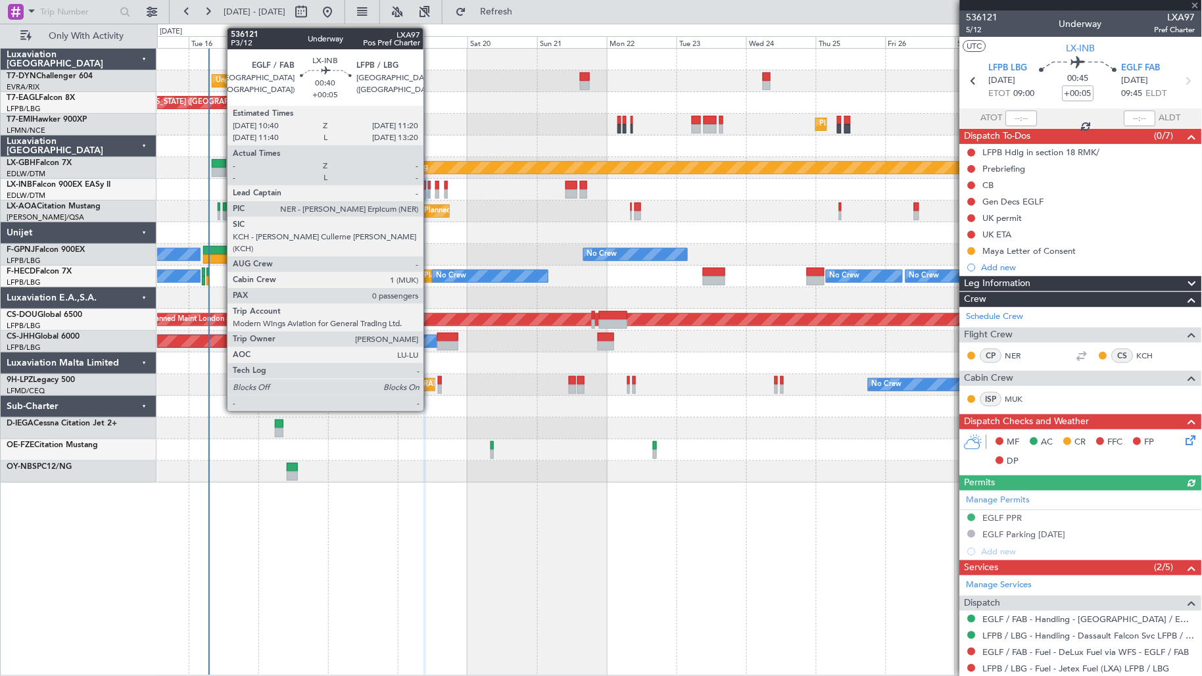
click at [430, 193] on div at bounding box center [429, 193] width 2 height 9
type input "0"
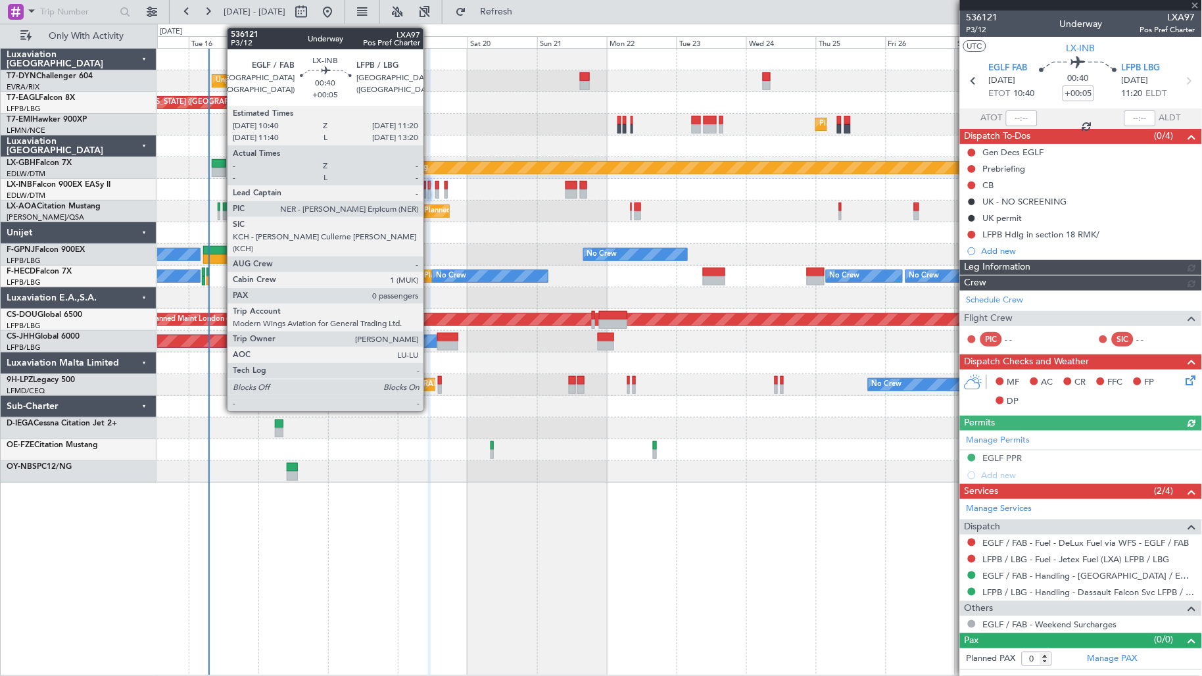
click at [430, 189] on div at bounding box center [429, 193] width 2 height 9
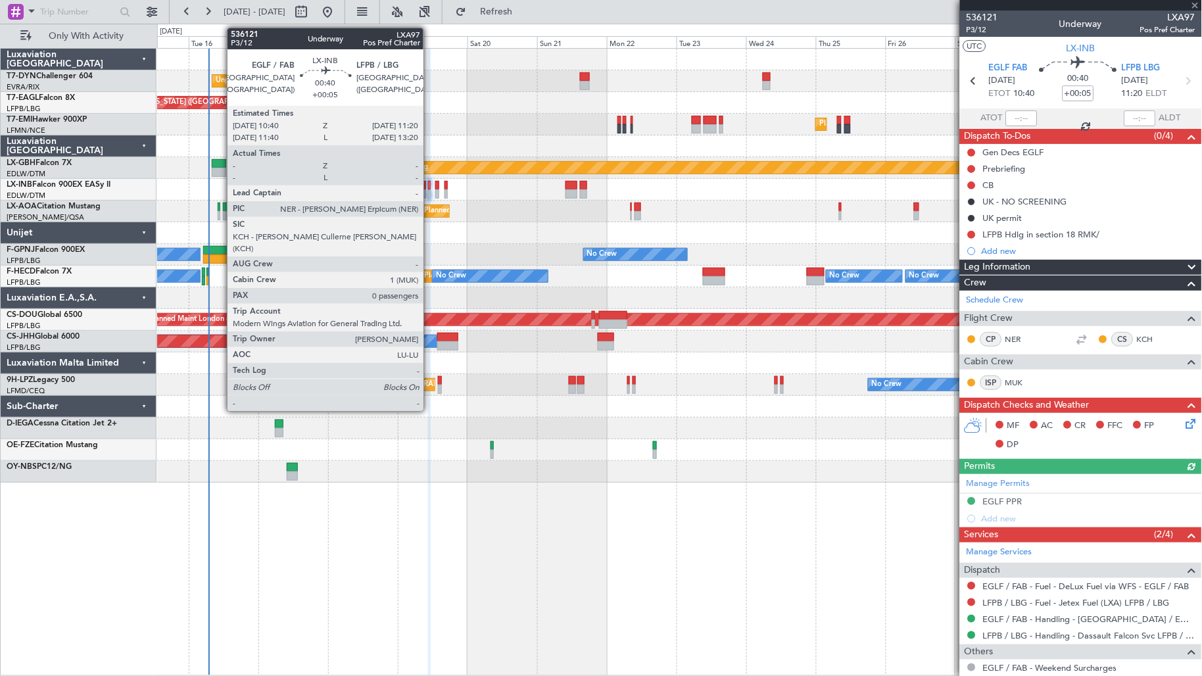
click at [430, 189] on div at bounding box center [429, 193] width 2 height 9
click at [428, 191] on div at bounding box center [429, 193] width 2 height 9
click at [427, 191] on div "Planned Maint [GEOGRAPHIC_DATA] ([GEOGRAPHIC_DATA])" at bounding box center [679, 190] width 1045 height 22
click at [428, 186] on div at bounding box center [429, 185] width 2 height 9
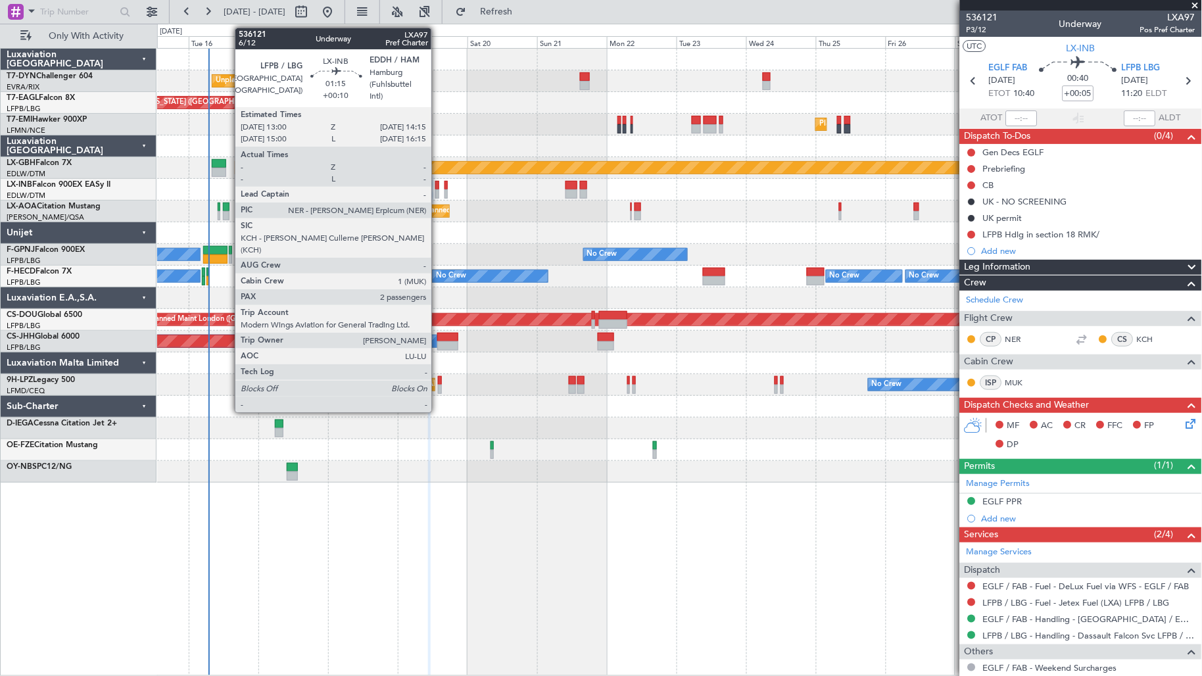
click at [438, 192] on div at bounding box center [437, 193] width 4 height 9
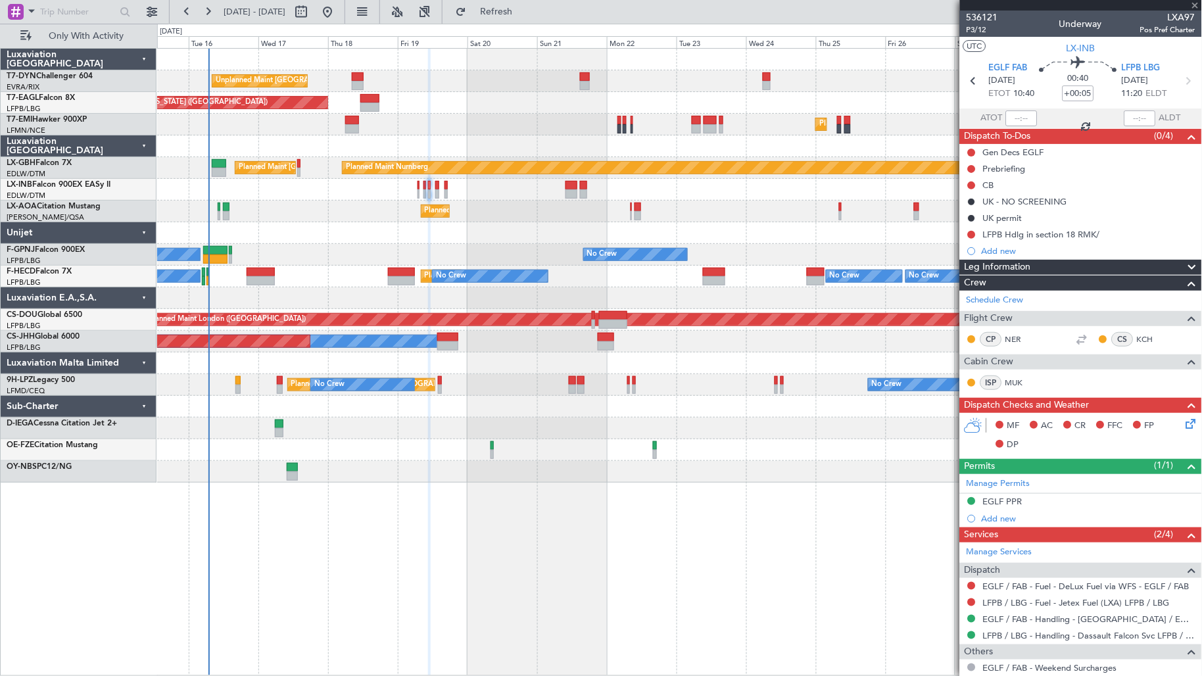
type input "+00:10"
type input "2"
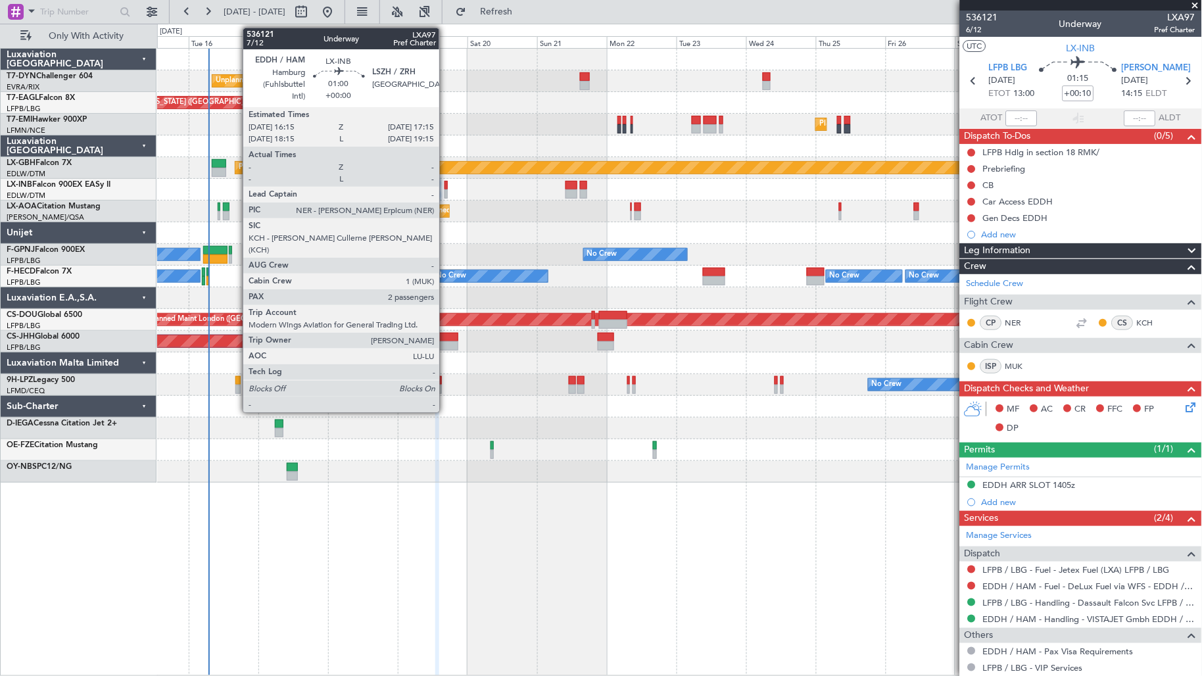
click at [446, 192] on div at bounding box center [445, 193] width 3 height 9
